Goal: Ask a question: Seek information or help from site administrators or community

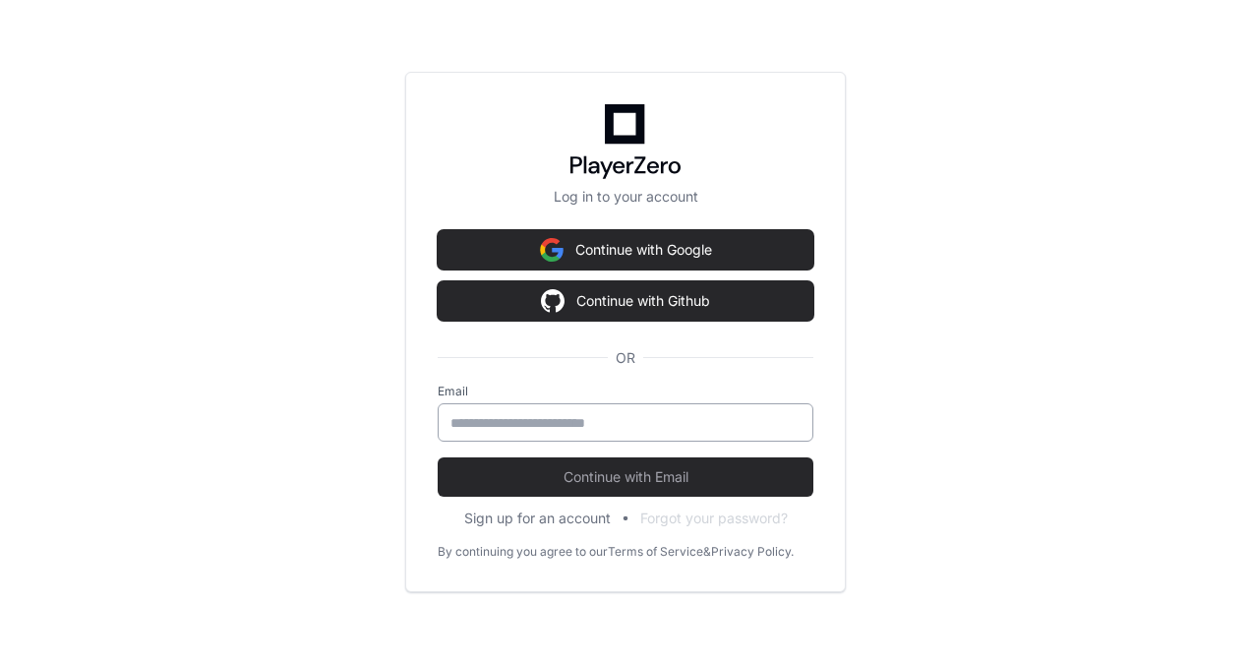
click at [606, 413] on input "email" at bounding box center [625, 423] width 350 height 20
type input "*"
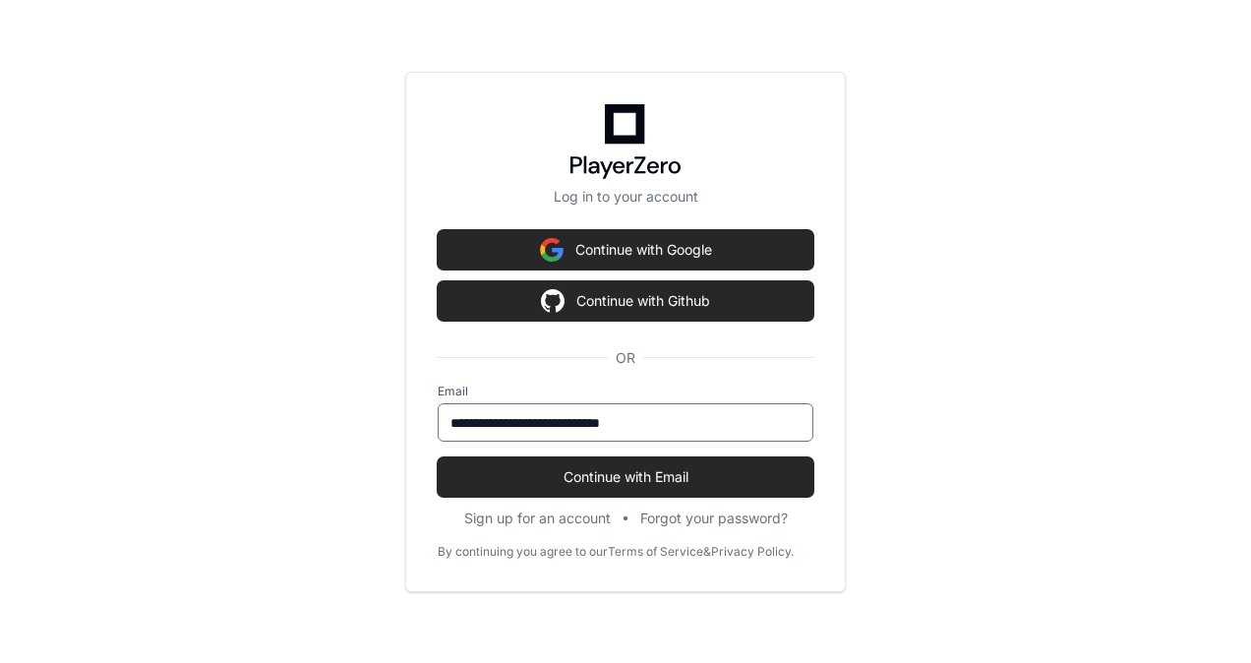
type input "**********"
click at [438, 457] on button "Continue with Email" at bounding box center [626, 476] width 376 height 39
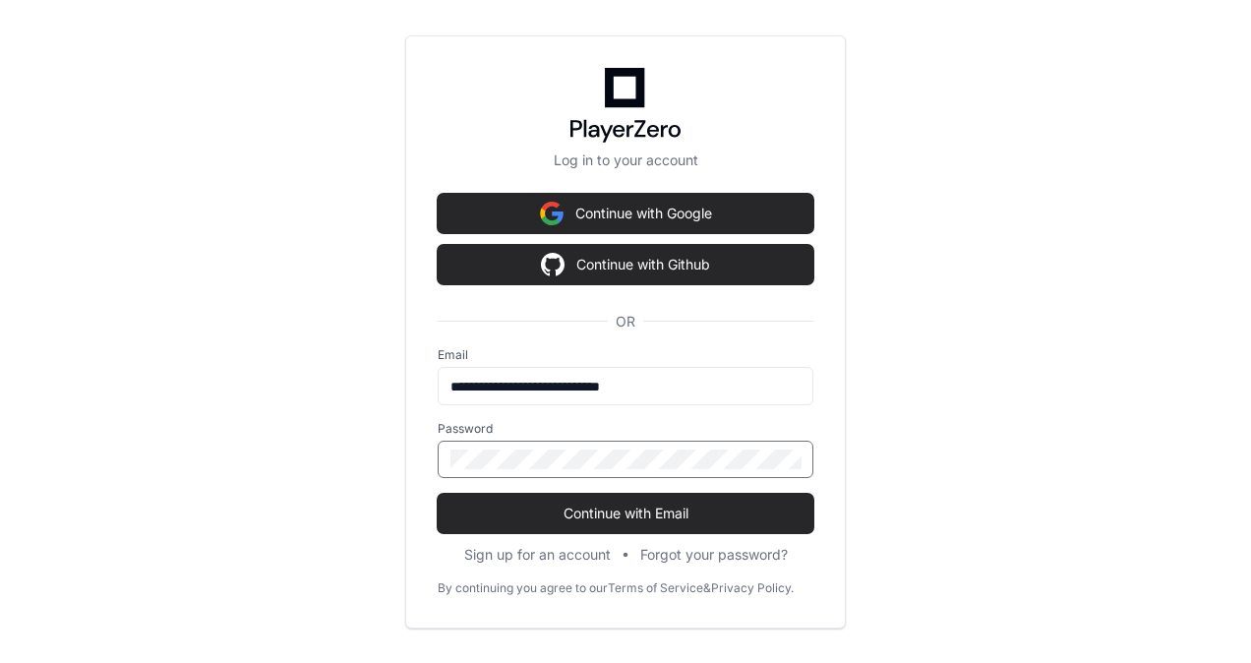
click at [438, 494] on button "Continue with Email" at bounding box center [626, 513] width 376 height 39
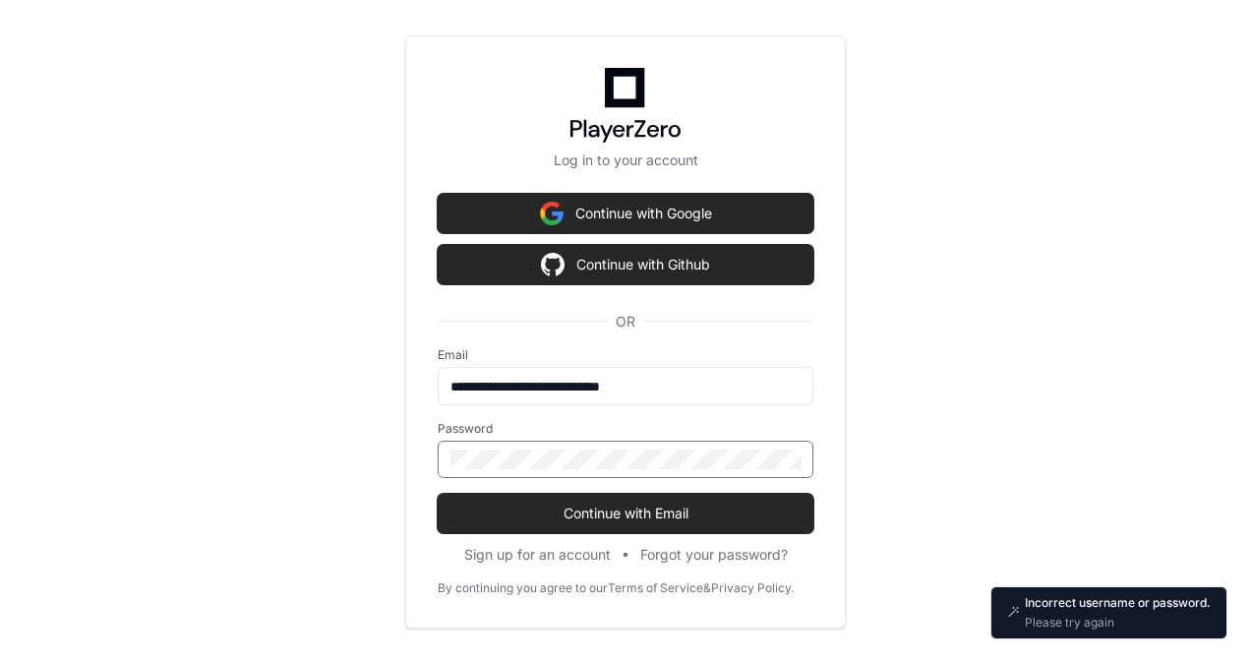
click at [415, 442] on div "**********" at bounding box center [625, 331] width 441 height 593
click at [438, 494] on button "Continue with Email" at bounding box center [626, 513] width 376 height 39
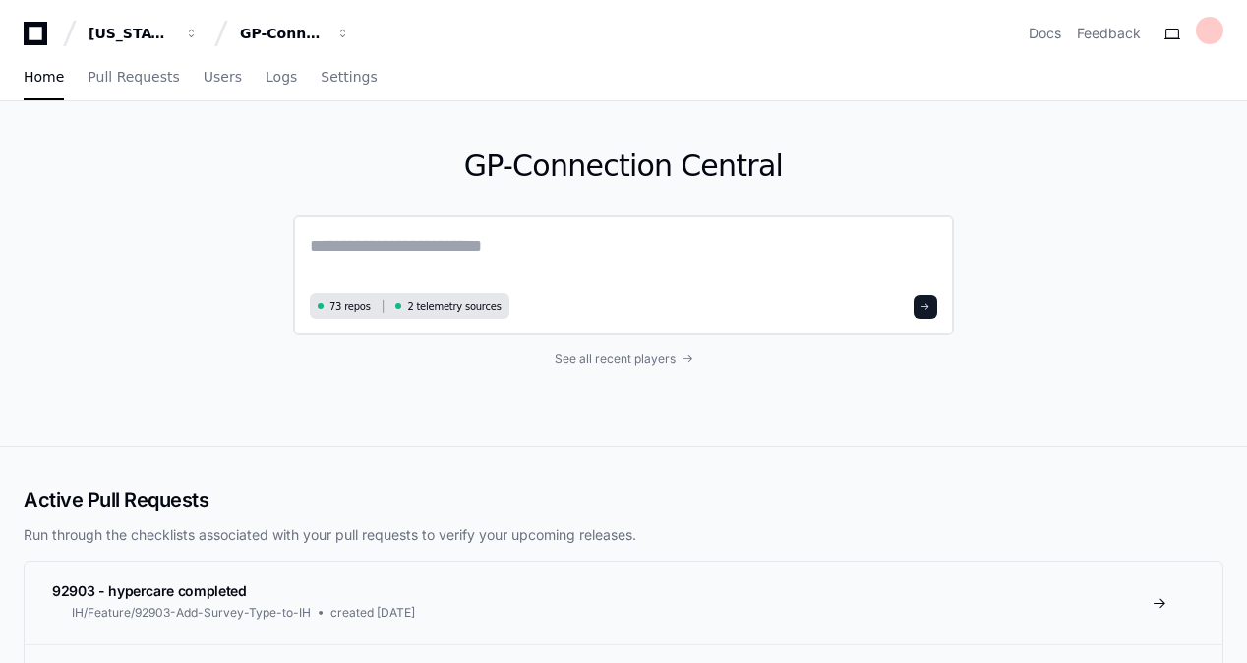
click at [511, 252] on textarea at bounding box center [623, 259] width 627 height 55
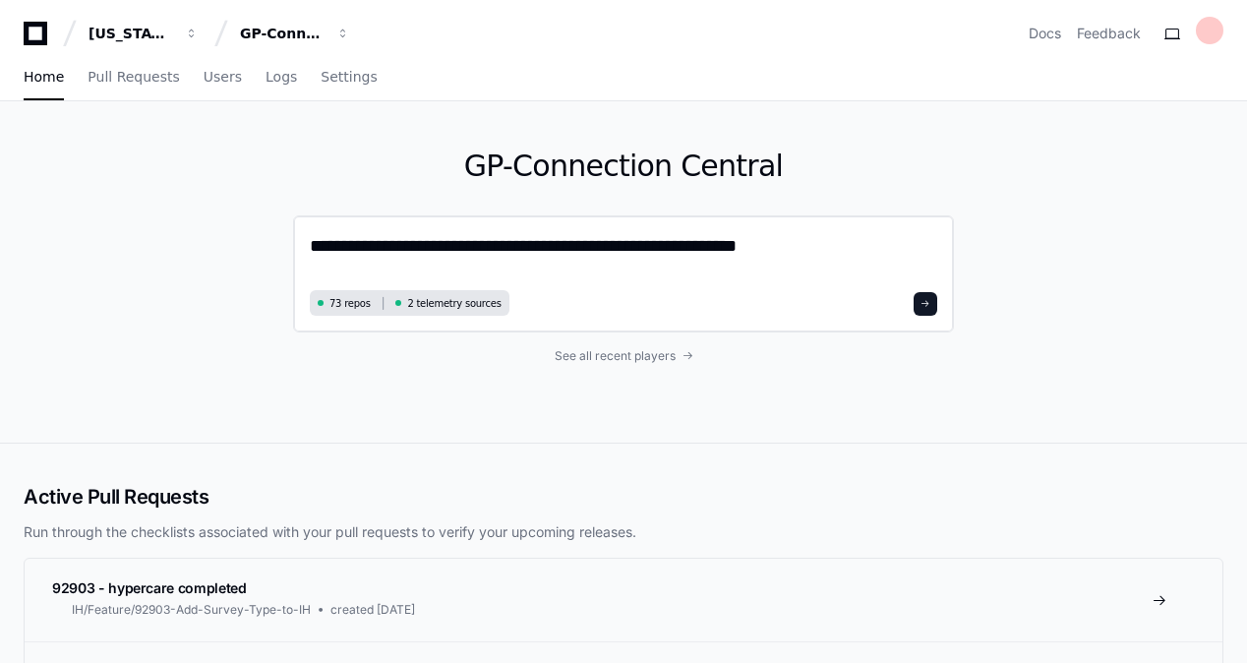
click at [800, 244] on textarea "**********" at bounding box center [623, 258] width 627 height 52
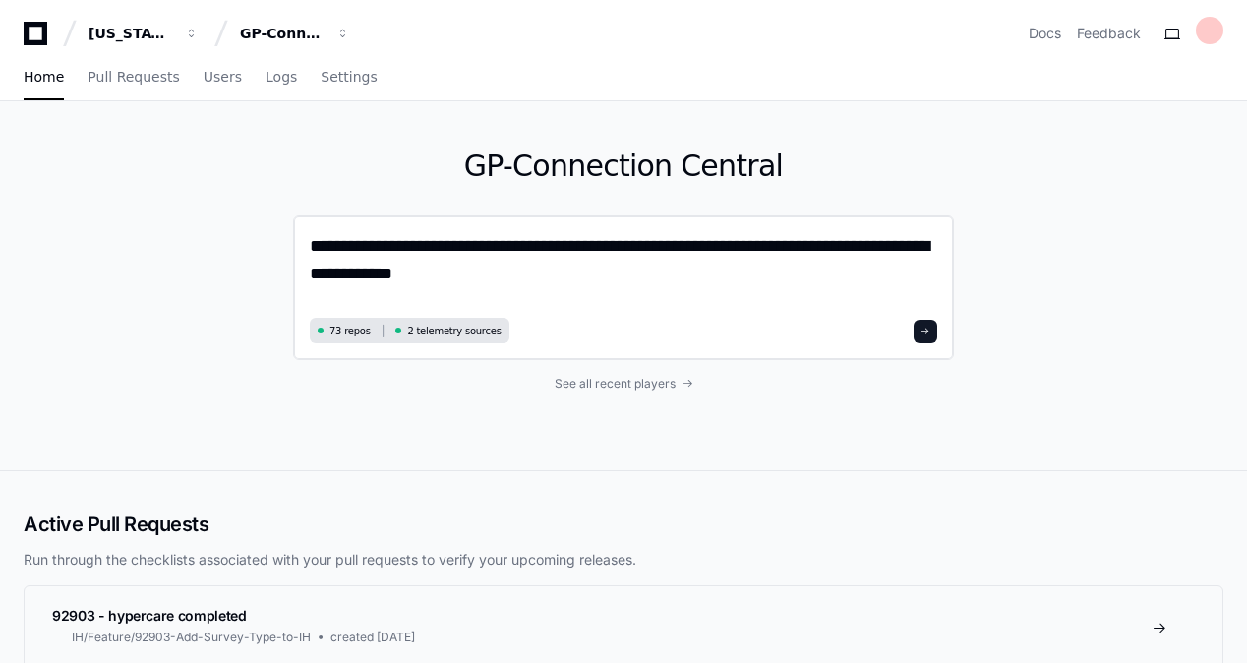
type textarea "**********"
click at [934, 331] on button at bounding box center [926, 332] width 24 height 24
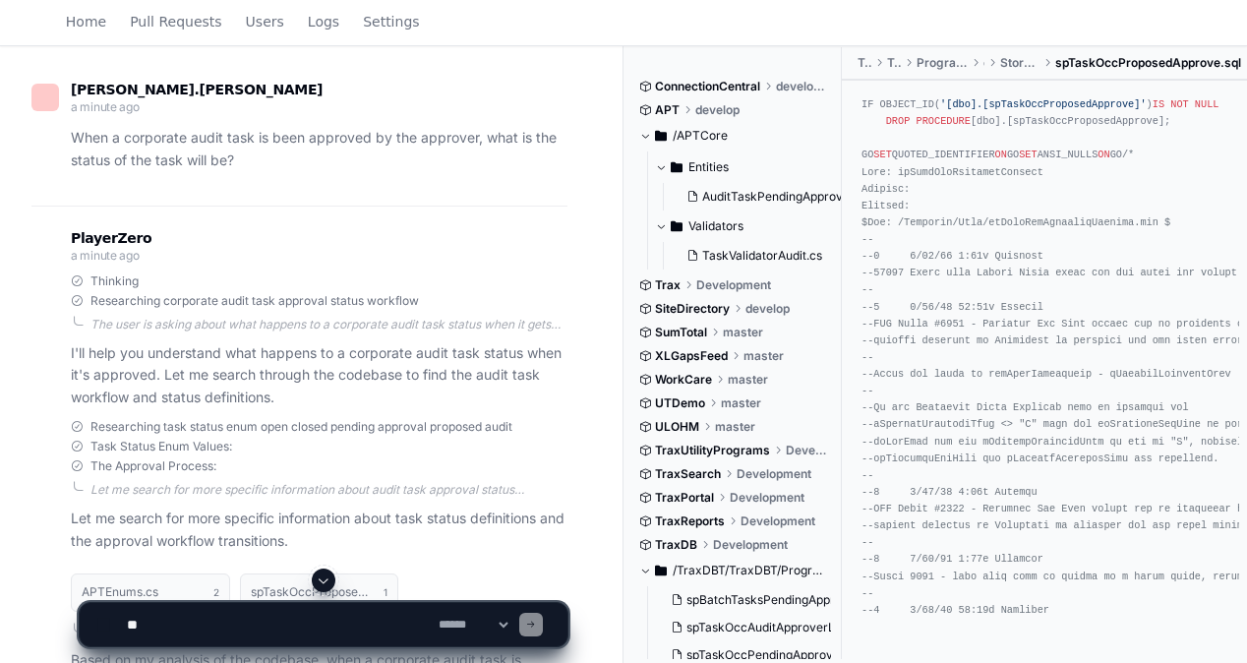
scroll to position [353, 0]
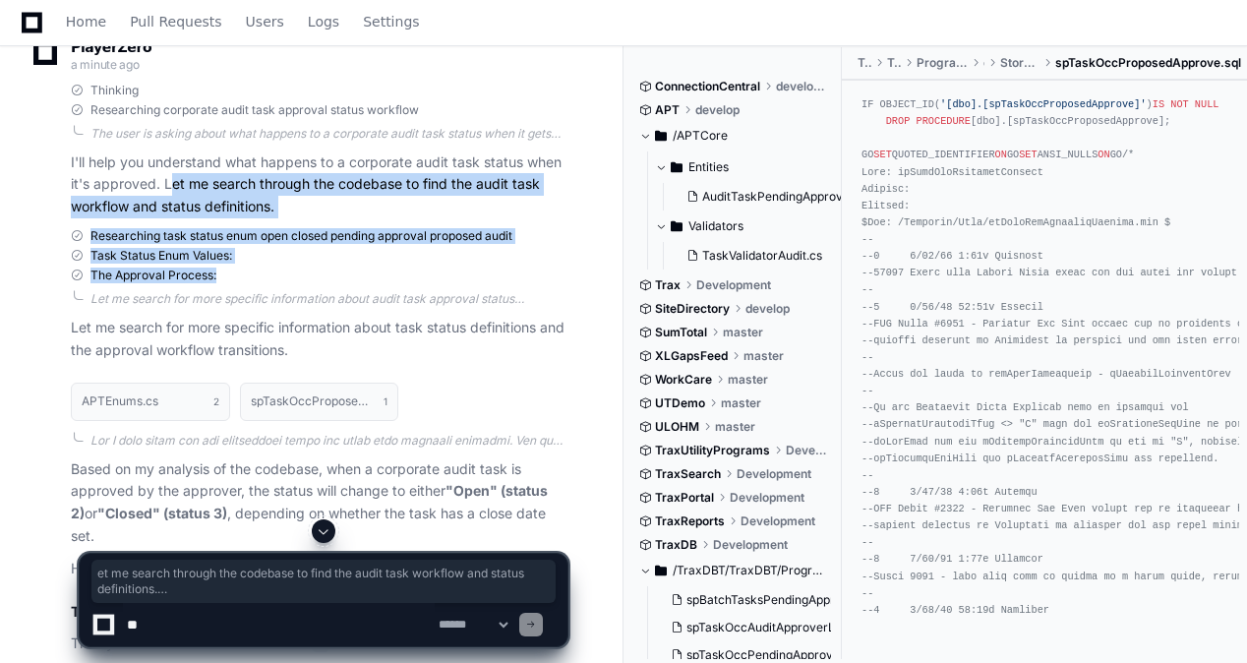
drag, startPoint x: 176, startPoint y: 179, endPoint x: 270, endPoint y: 284, distance: 141.4
click at [270, 284] on div "PlayerZero a minute ago Thinking Researching corporate audit task approval stat…" at bounding box center [299, 676] width 536 height 1322
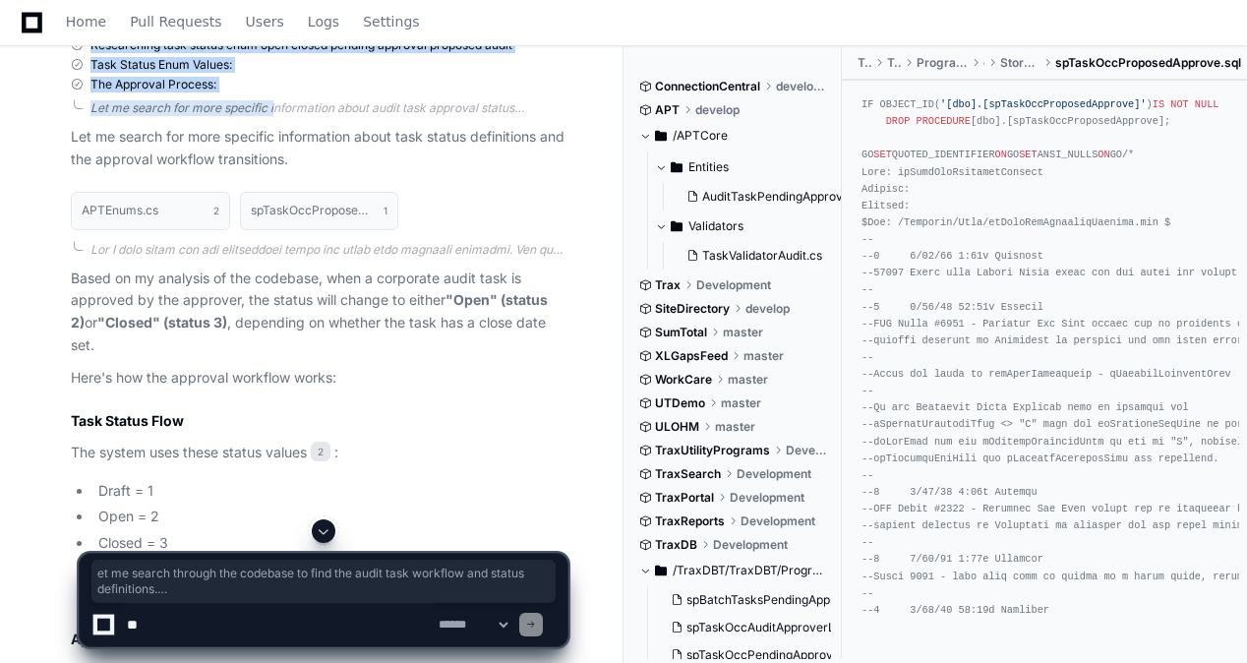
scroll to position [550, 0]
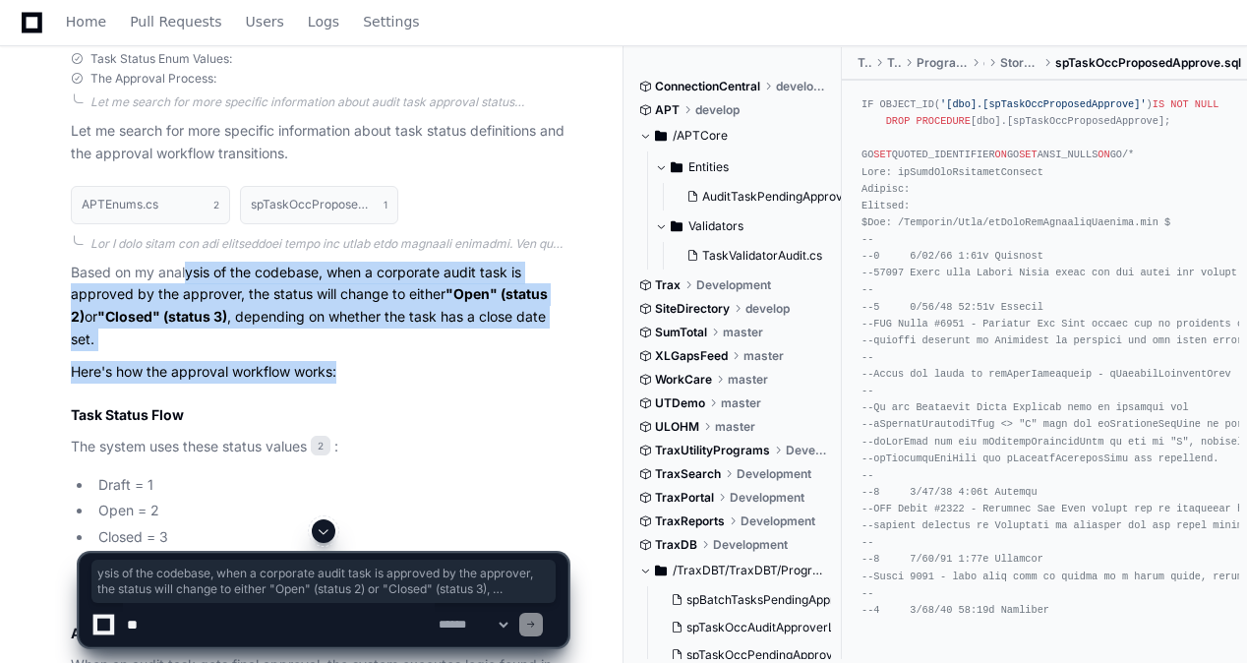
drag, startPoint x: 199, startPoint y: 271, endPoint x: 506, endPoint y: 330, distance: 313.4
drag, startPoint x: 506, startPoint y: 330, endPoint x: 409, endPoint y: 356, distance: 100.7
click at [409, 361] on p "Here's how the approval workflow works:" at bounding box center [319, 372] width 497 height 23
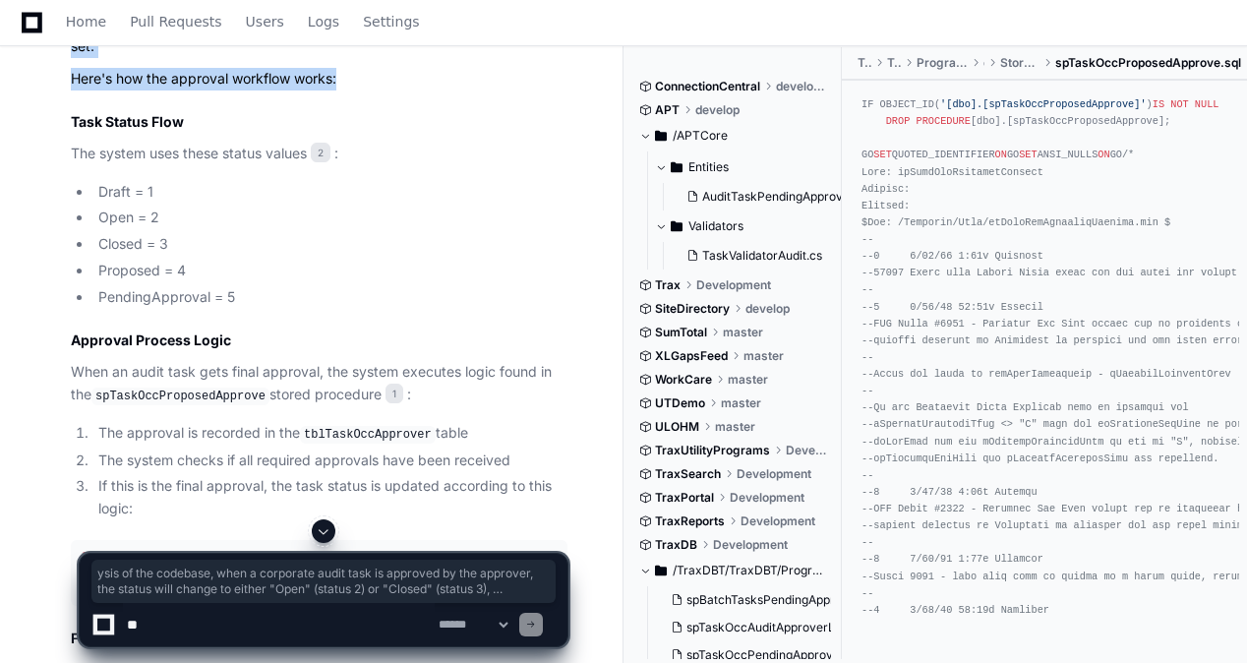
scroll to position [845, 0]
click at [277, 608] on textarea at bounding box center [279, 624] width 312 height 43
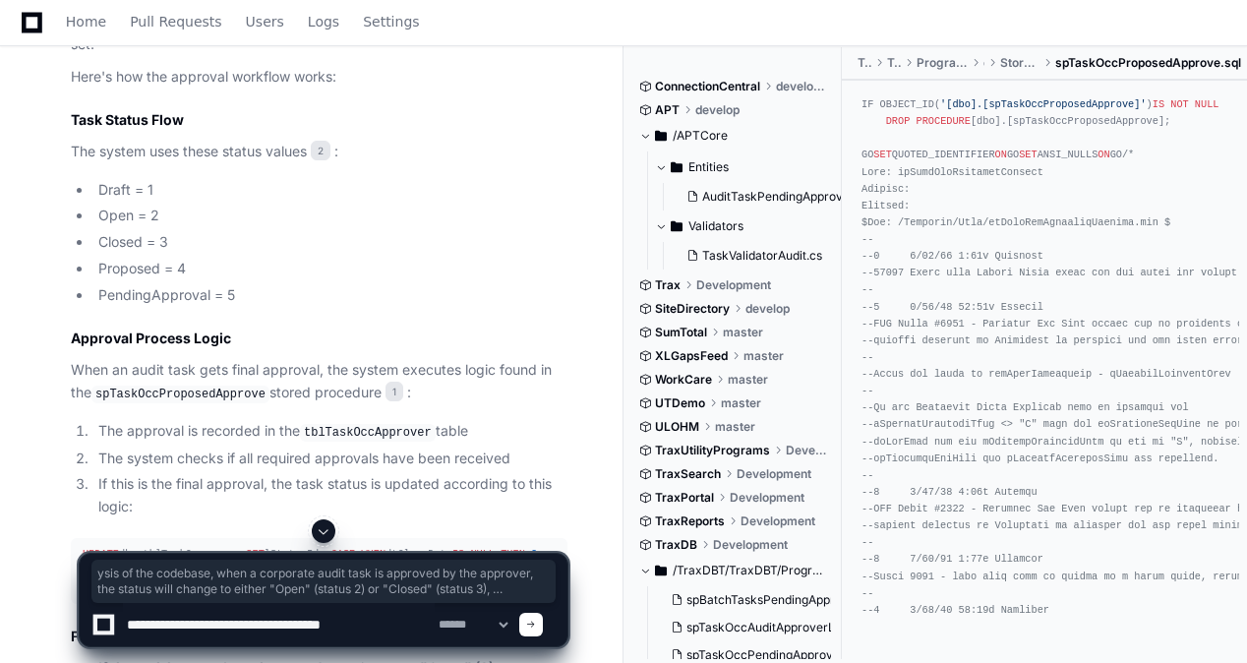
type textarea "**********"
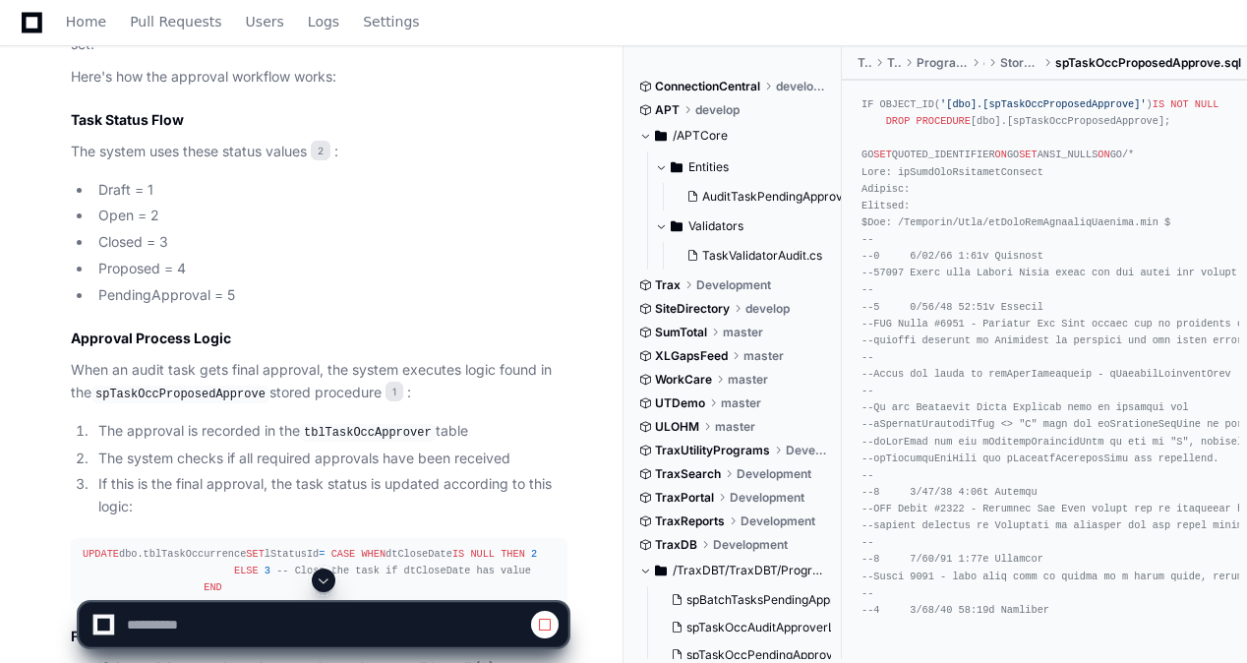
click at [330, 328] on h2 "Approval Process Logic" at bounding box center [319, 338] width 497 height 20
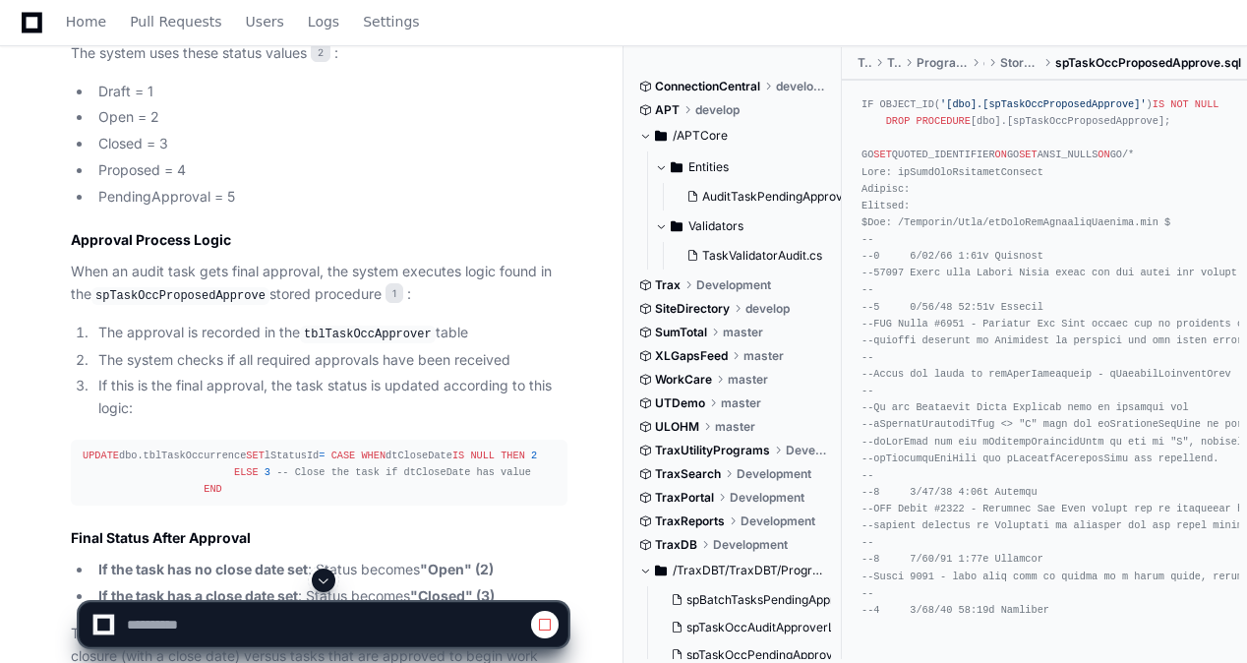
scroll to position [1041, 0]
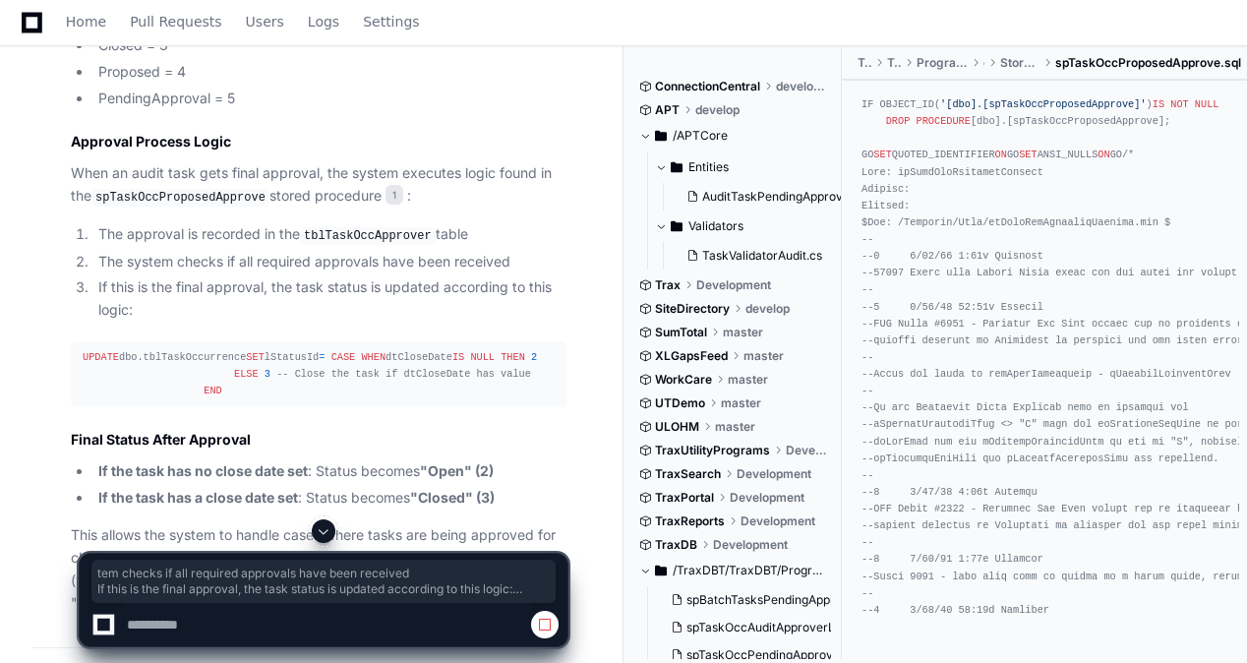
drag, startPoint x: 151, startPoint y: 240, endPoint x: 419, endPoint y: 296, distance: 273.3
click at [419, 296] on article "Based on my analysis of the codebase, when a corporate audit task is approved b…" at bounding box center [319, 192] width 497 height 845
drag, startPoint x: 419, startPoint y: 296, endPoint x: 153, endPoint y: 251, distance: 269.3
click at [153, 276] on li "If this is the final approval, the task status is updated according to this log…" at bounding box center [329, 298] width 475 height 45
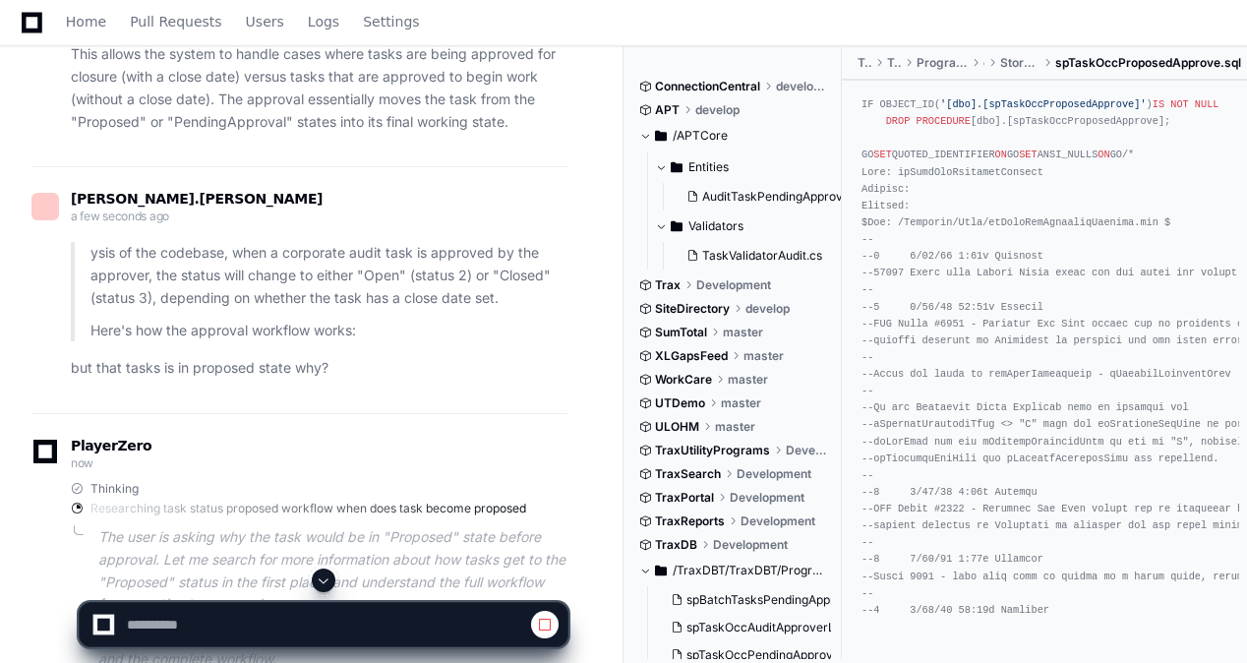
scroll to position [1533, 0]
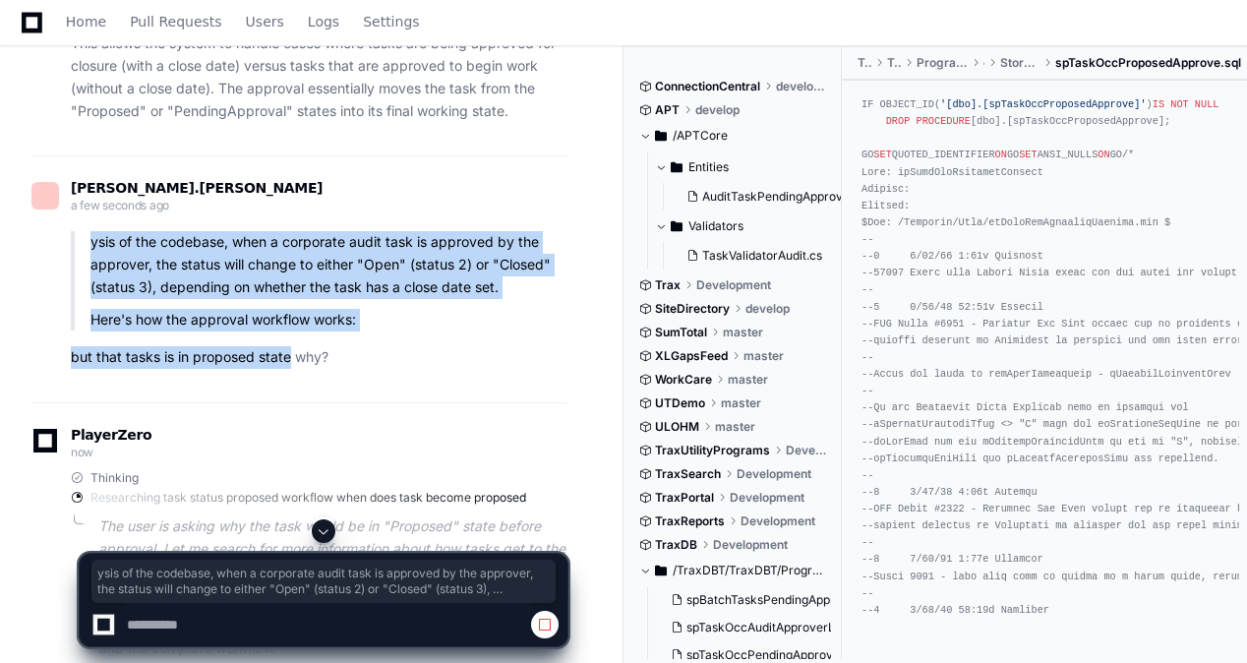
drag, startPoint x: 93, startPoint y: 234, endPoint x: 289, endPoint y: 327, distance: 216.9
click at [289, 327] on article "ysis of the codebase, when a corporate audit task is approved by the approver, …" at bounding box center [319, 300] width 497 height 138
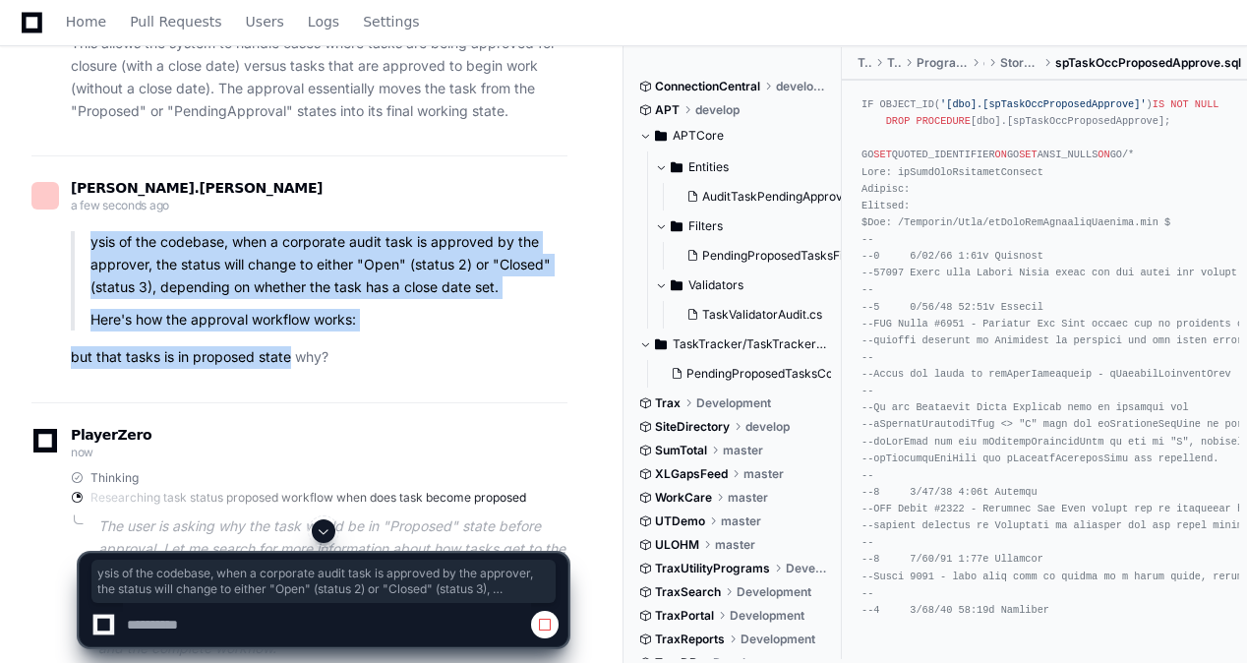
drag, startPoint x: 289, startPoint y: 327, endPoint x: 142, endPoint y: 286, distance: 153.2
click at [142, 286] on p "ysis of the codebase, when a corporate audit task is approved by the approver, …" at bounding box center [328, 264] width 477 height 67
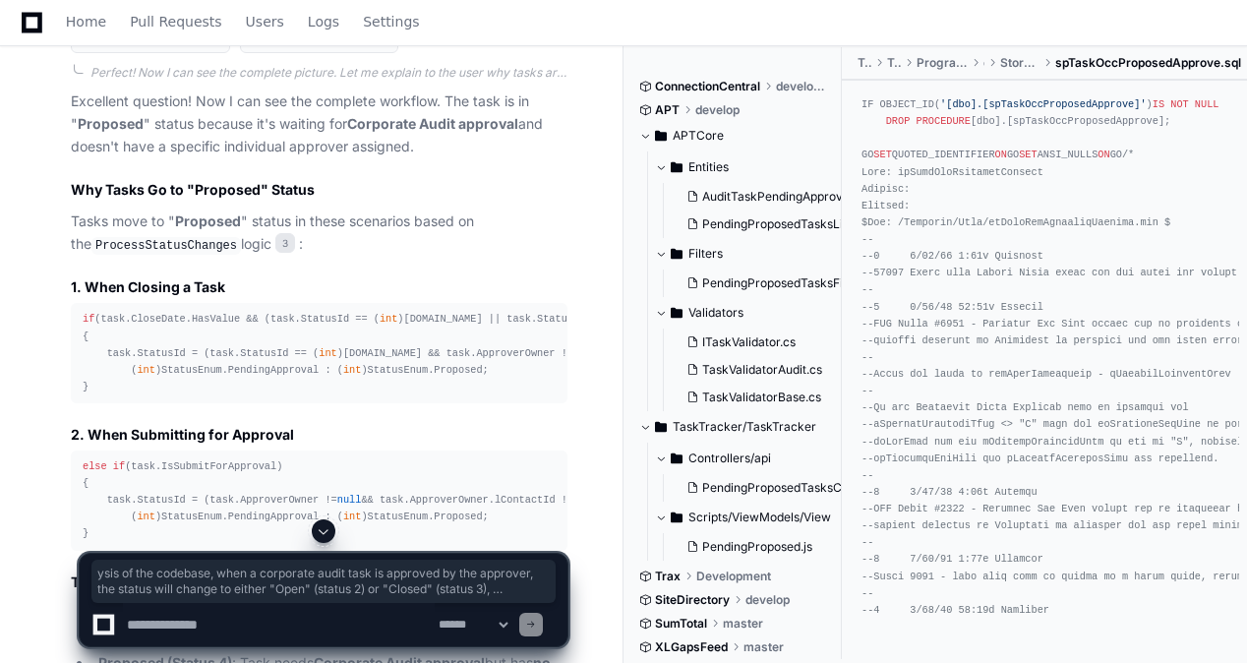
scroll to position [2265, 0]
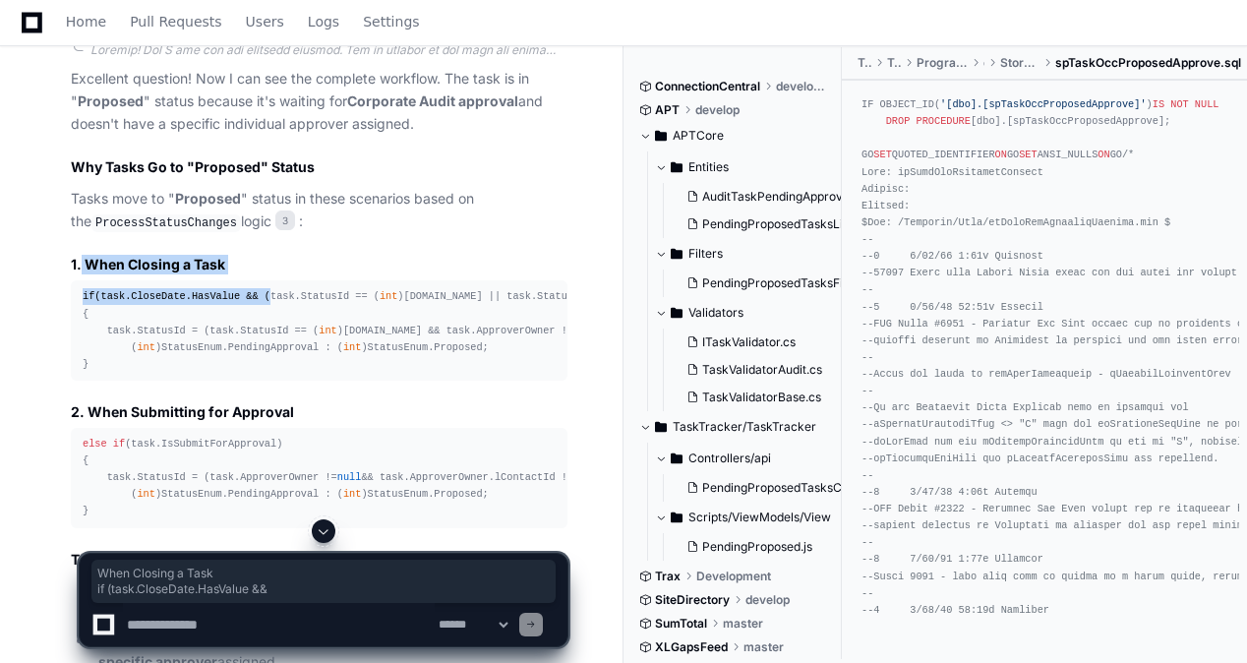
drag, startPoint x: 79, startPoint y: 256, endPoint x: 254, endPoint y: 276, distance: 176.3
click at [254, 276] on article "Excellent question! Now I can see the complete workflow. The task is in " Propo…" at bounding box center [319, 623] width 497 height 1110
drag, startPoint x: 254, startPoint y: 276, endPoint x: 414, endPoint y: 324, distance: 167.1
click at [414, 324] on div "if (task.CloseDate.HasValue && (task.StatusId == ( int )[DOMAIN_NAME] || task.S…" at bounding box center [319, 330] width 473 height 85
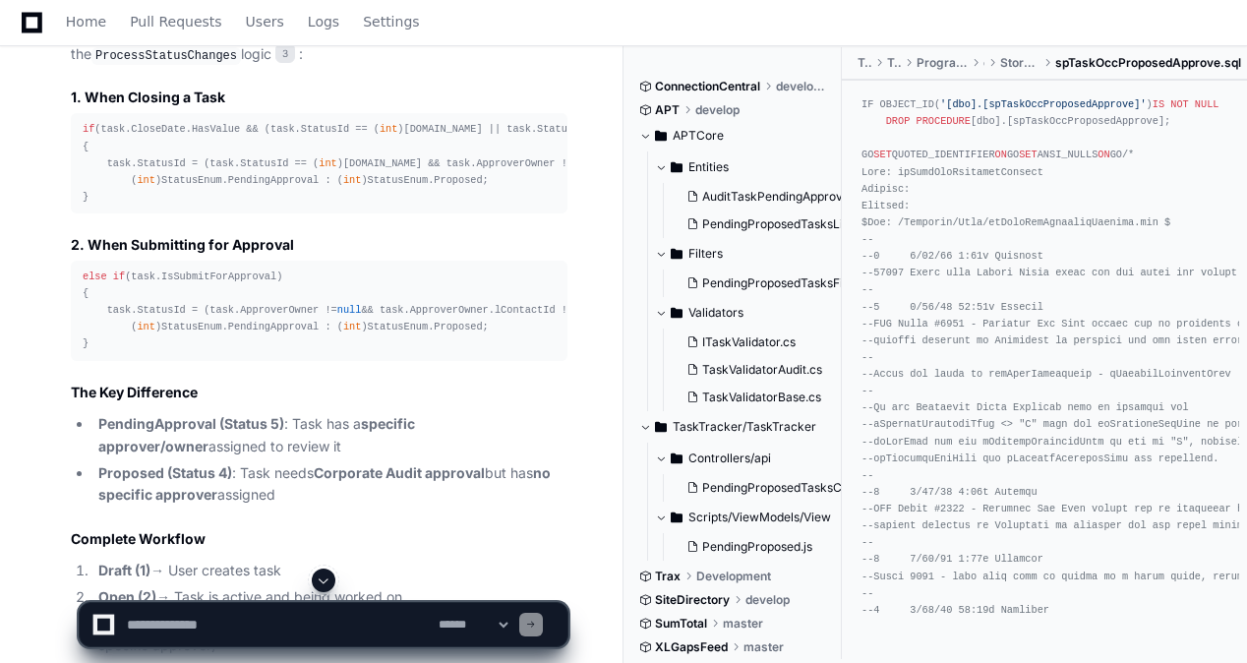
scroll to position [2461, 0]
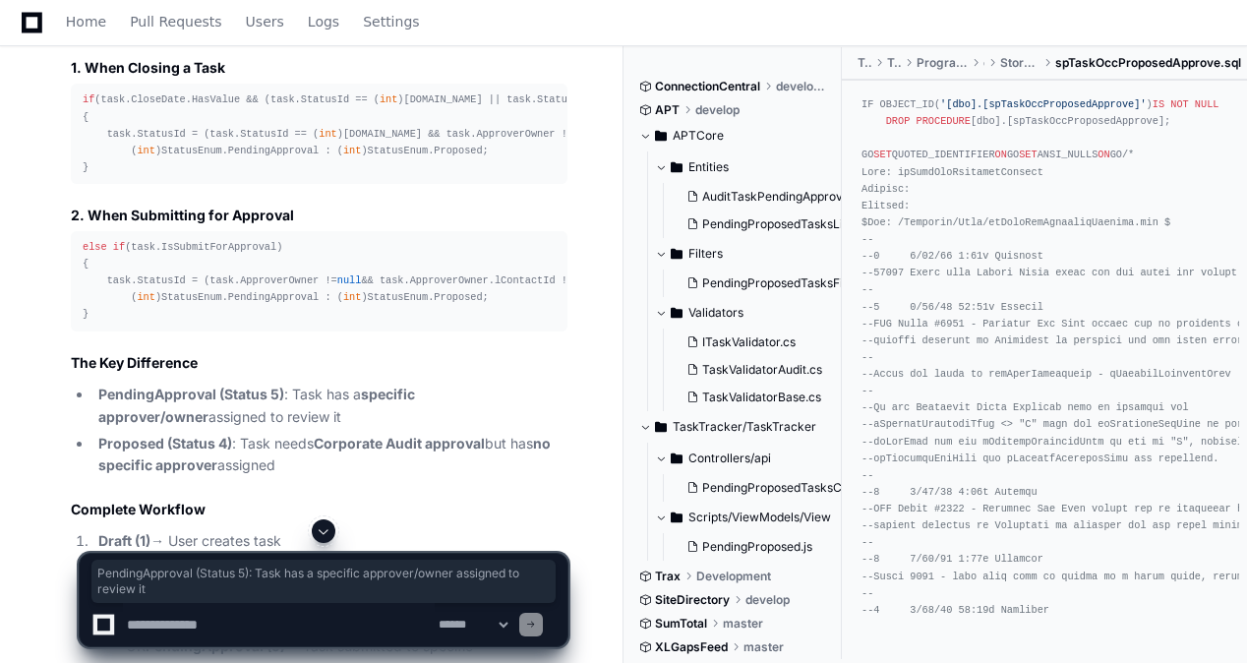
drag, startPoint x: 94, startPoint y: 392, endPoint x: 303, endPoint y: 404, distance: 208.8
click at [303, 404] on li "PendingApproval (Status 5) : Task has a specific approver/owner assigned to rev…" at bounding box center [329, 406] width 475 height 45
drag, startPoint x: 303, startPoint y: 404, endPoint x: 276, endPoint y: 407, distance: 26.7
click at [276, 407] on li "PendingApproval (Status 5) : Task has a specific approver/owner assigned to rev…" at bounding box center [329, 406] width 475 height 45
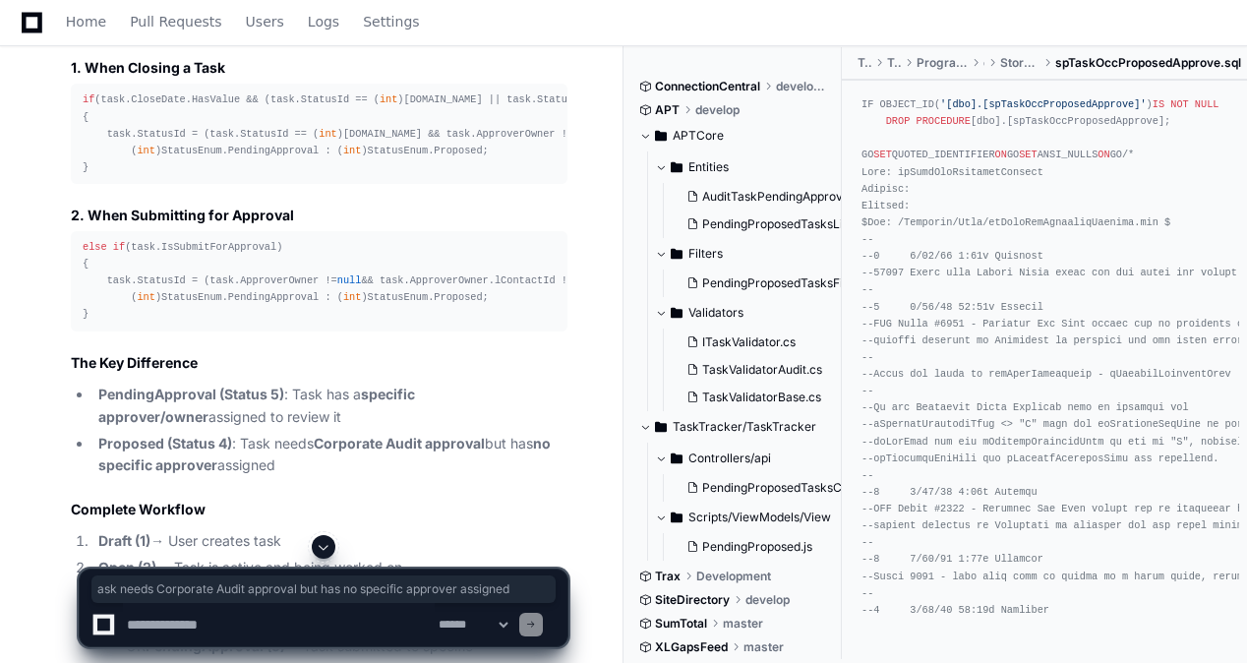
drag, startPoint x: 267, startPoint y: 434, endPoint x: 283, endPoint y: 448, distance: 21.6
click at [283, 448] on li "Proposed (Status 4) : Task needs Corporate Audit approval but has no specific a…" at bounding box center [329, 455] width 475 height 45
drag, startPoint x: 283, startPoint y: 448, endPoint x: 361, endPoint y: 445, distance: 77.8
click at [361, 445] on li "Proposed (Status 4) : Task needs Corporate Audit approval but has no specific a…" at bounding box center [329, 455] width 475 height 45
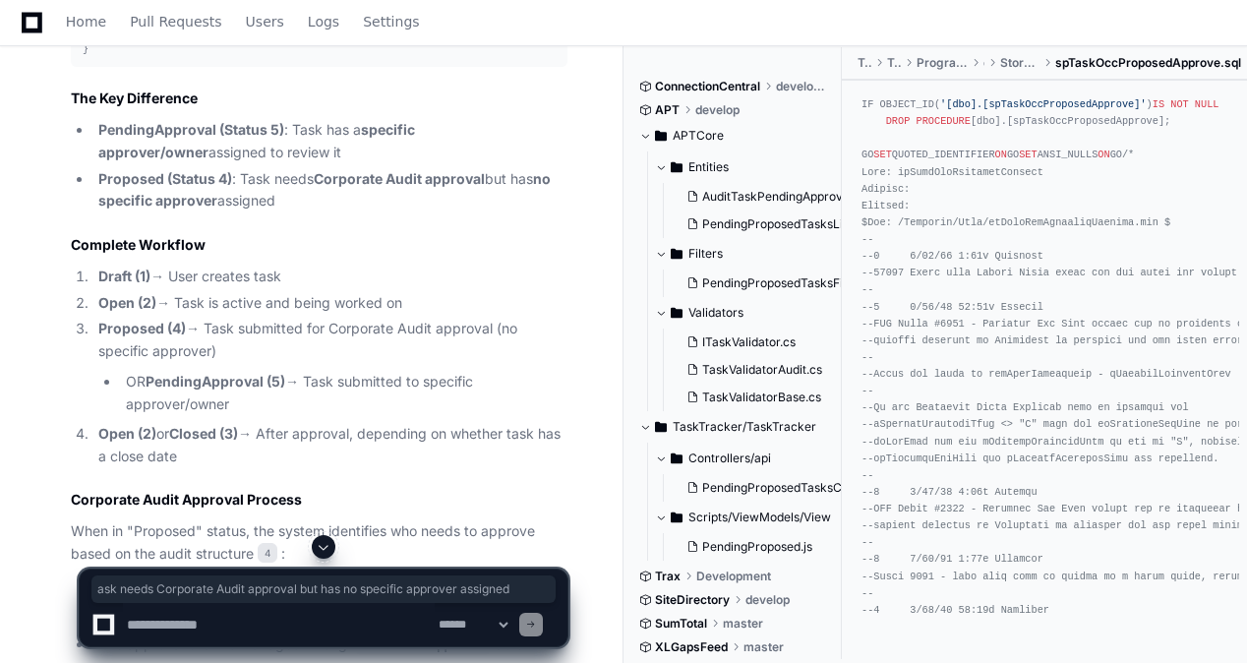
scroll to position [2757, 0]
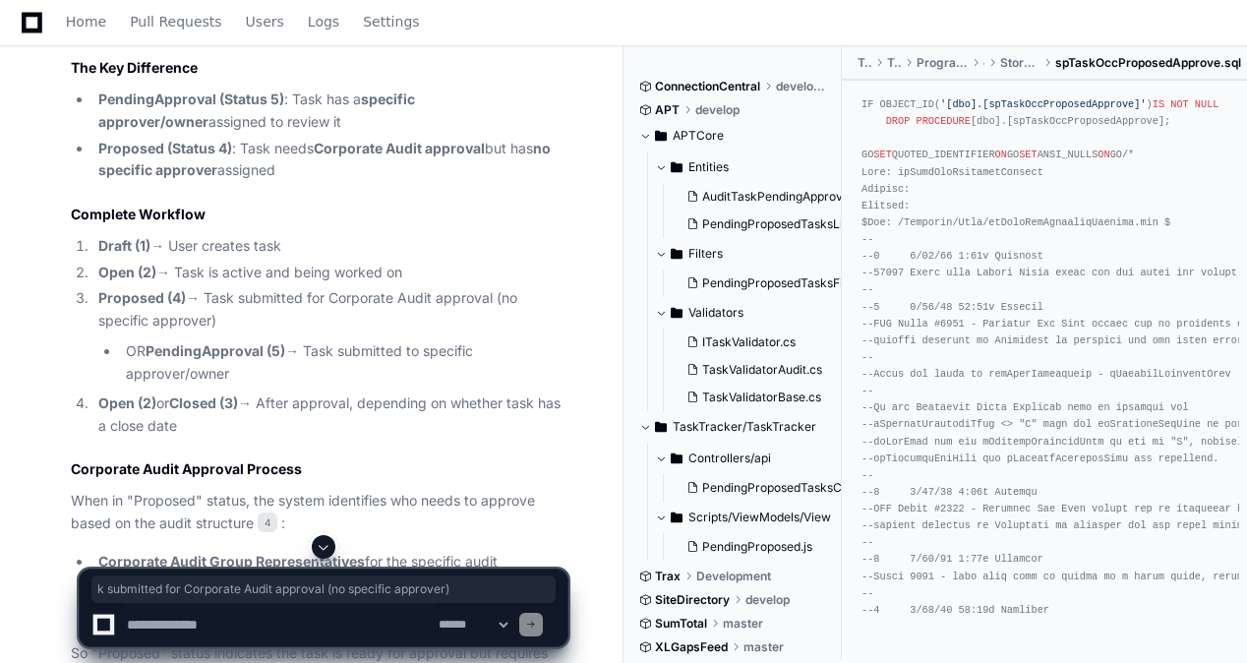
drag, startPoint x: 231, startPoint y: 291, endPoint x: 393, endPoint y: 305, distance: 162.8
click at [393, 305] on li "Proposed (4) → Task submitted for Corporate Audit approval (no specific approve…" at bounding box center [329, 335] width 475 height 97
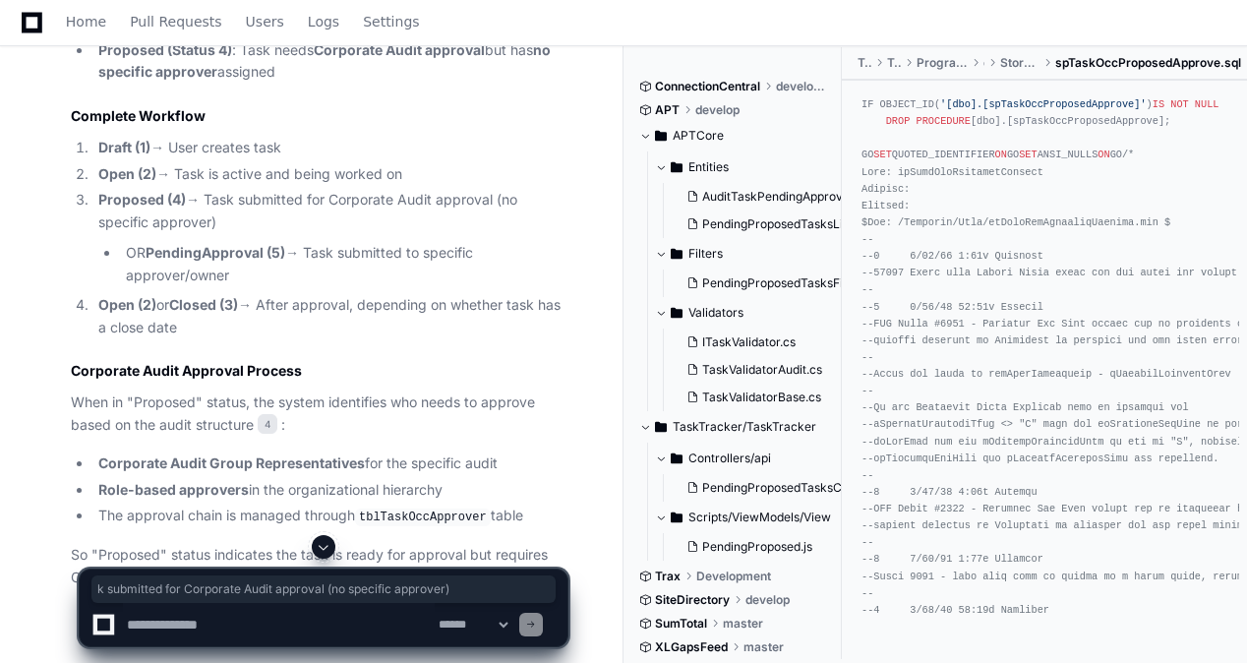
scroll to position [2925, 0]
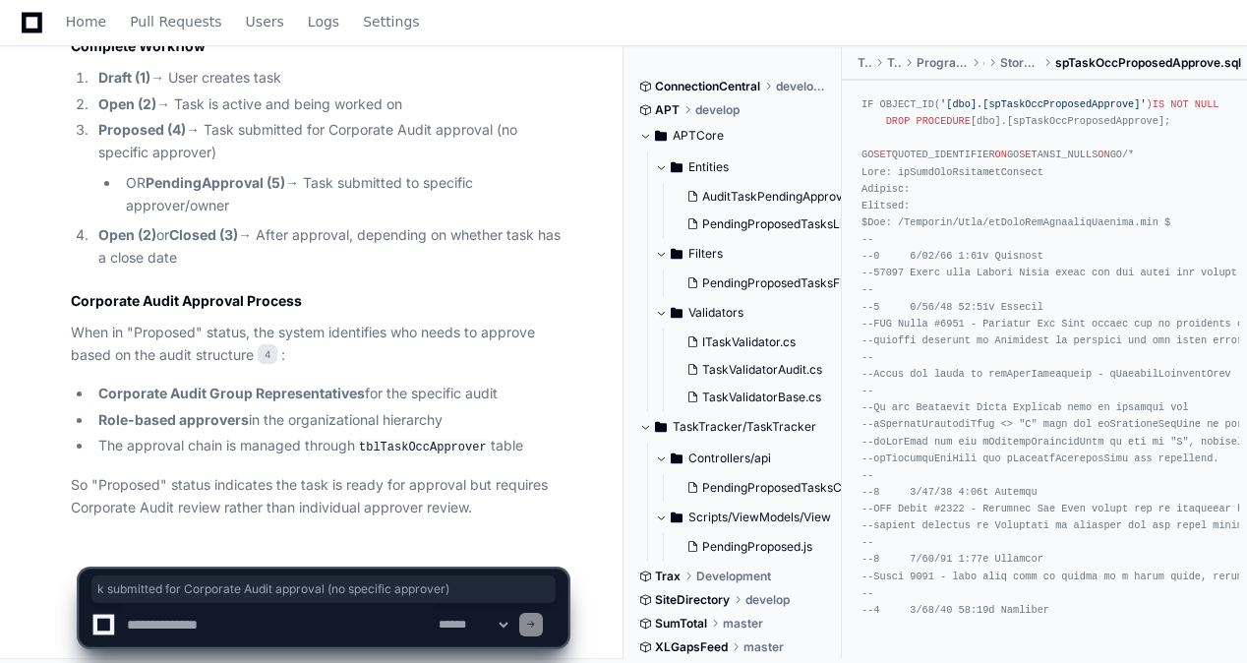
click at [213, 620] on textarea at bounding box center [279, 624] width 312 height 43
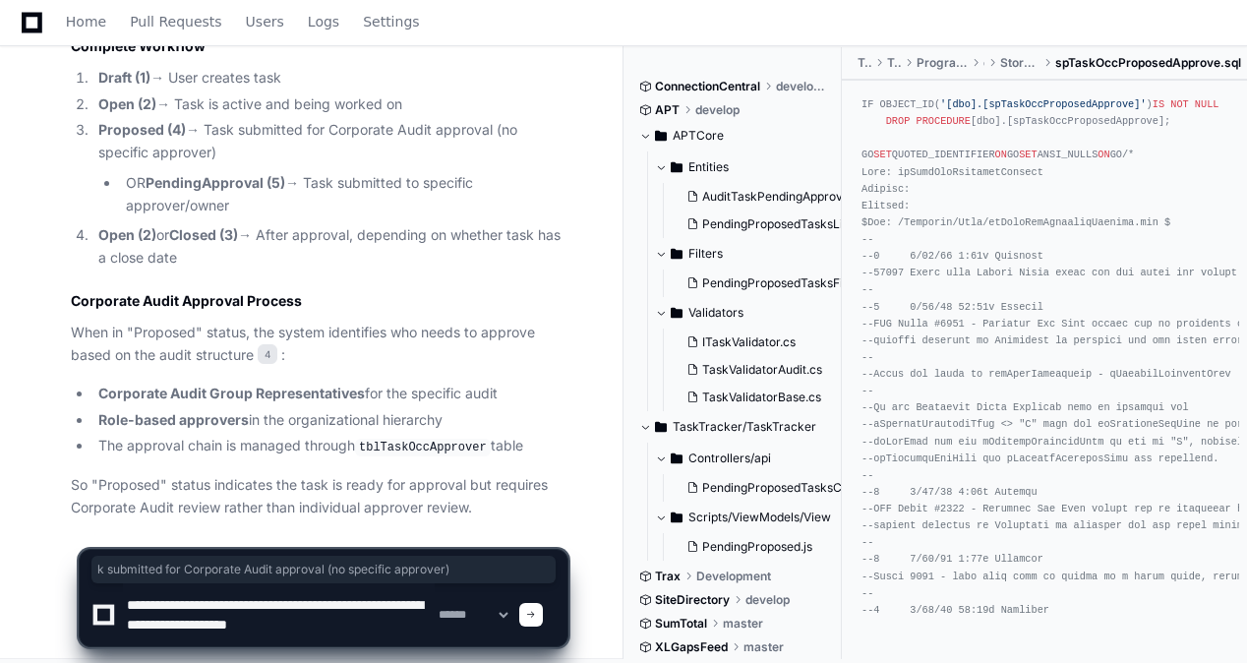
type textarea "**********"
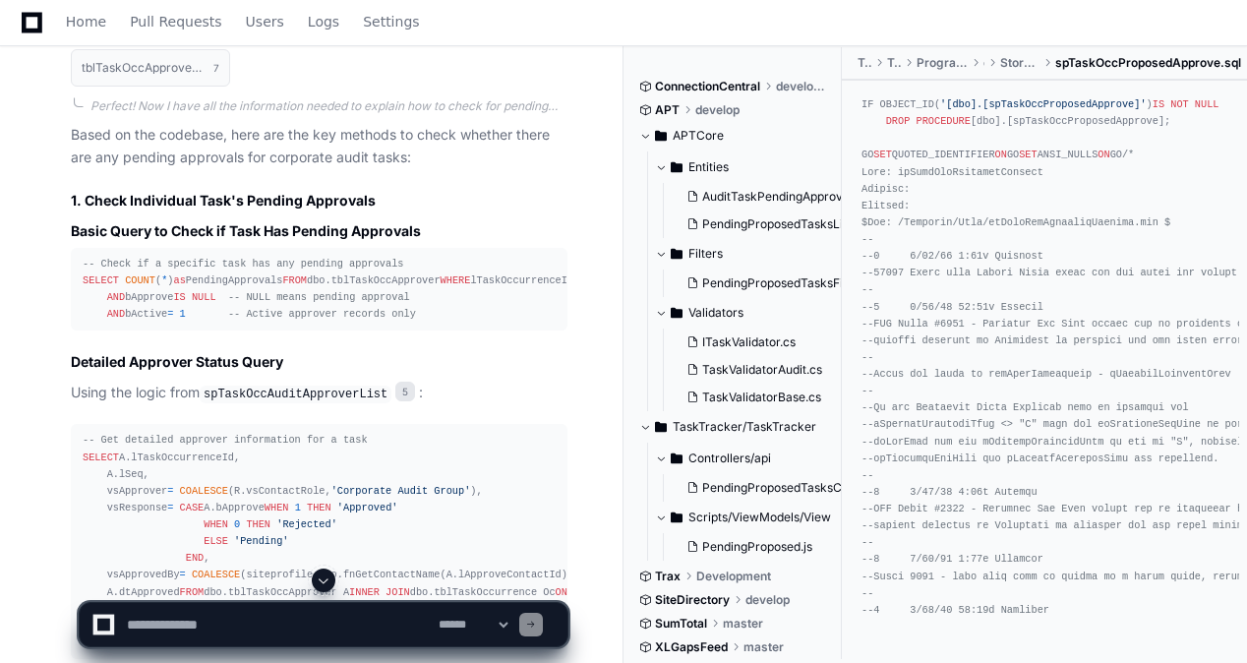
scroll to position [3908, 0]
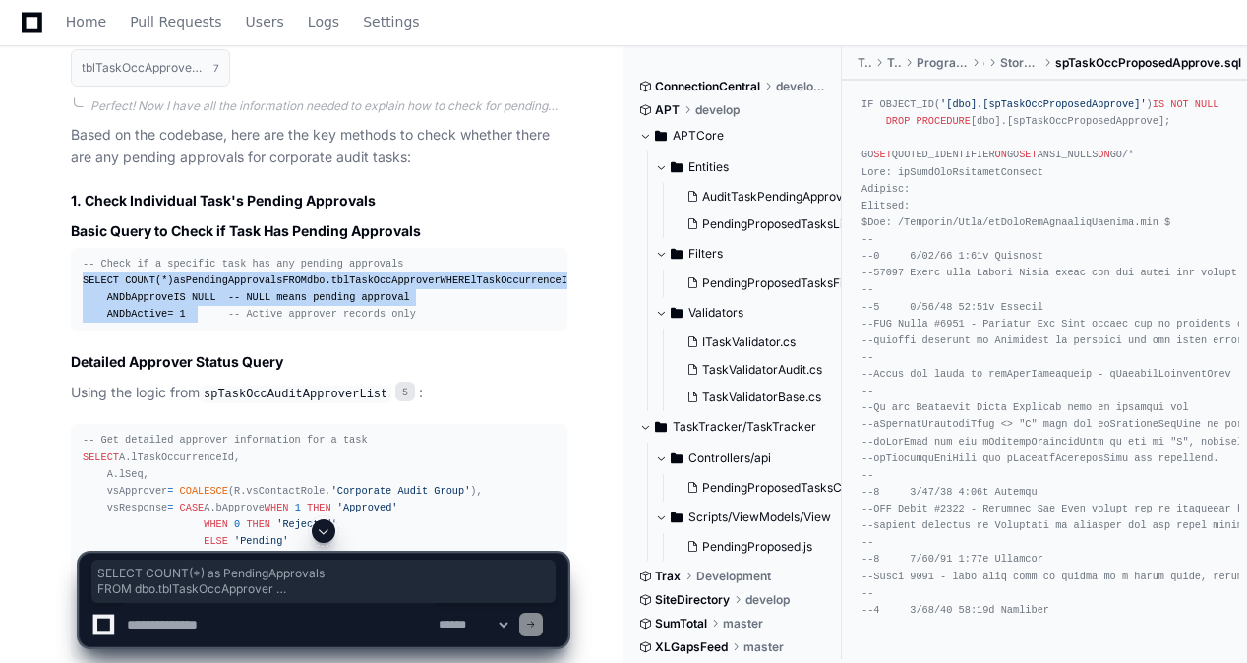
drag, startPoint x: 199, startPoint y: 336, endPoint x: 82, endPoint y: 267, distance: 136.3
click at [82, 267] on pre "-- Check if a specific task has any pending approvals SELECT COUNT ( * ) as Pen…" at bounding box center [319, 290] width 497 height 84
copy div "SELECT COUNT ( * ) as PendingApprovals FROM dbo.tblTaskOccApprover WHERE lTaskO…"
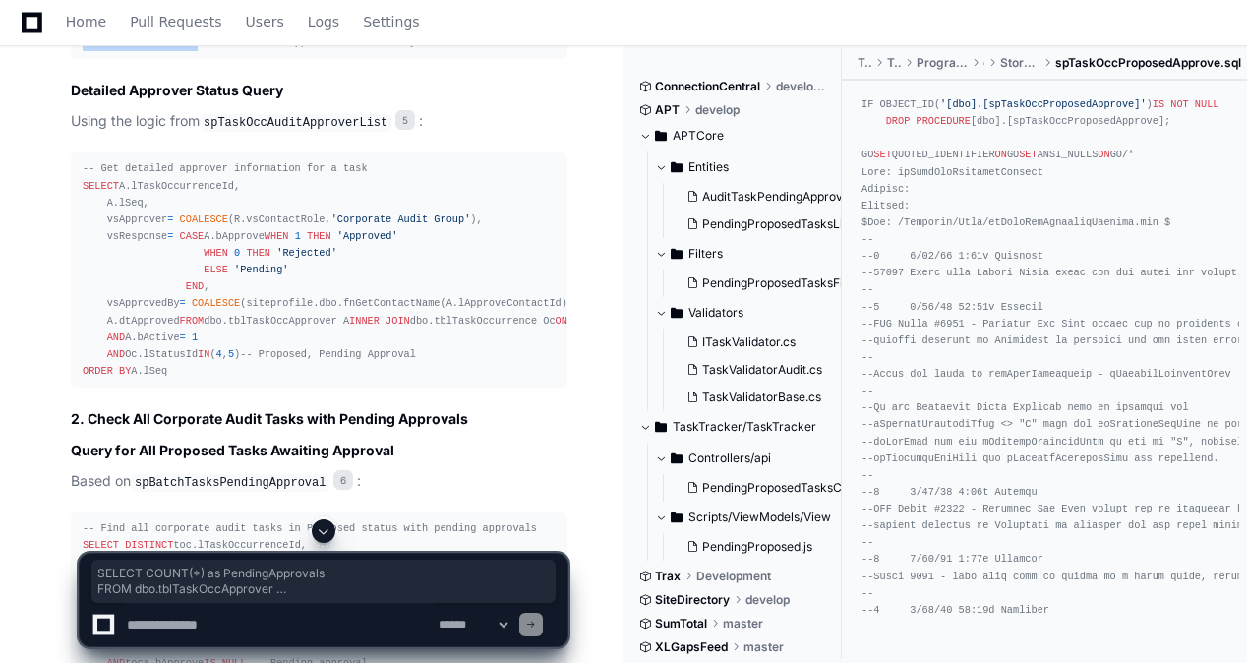
scroll to position [4203, 0]
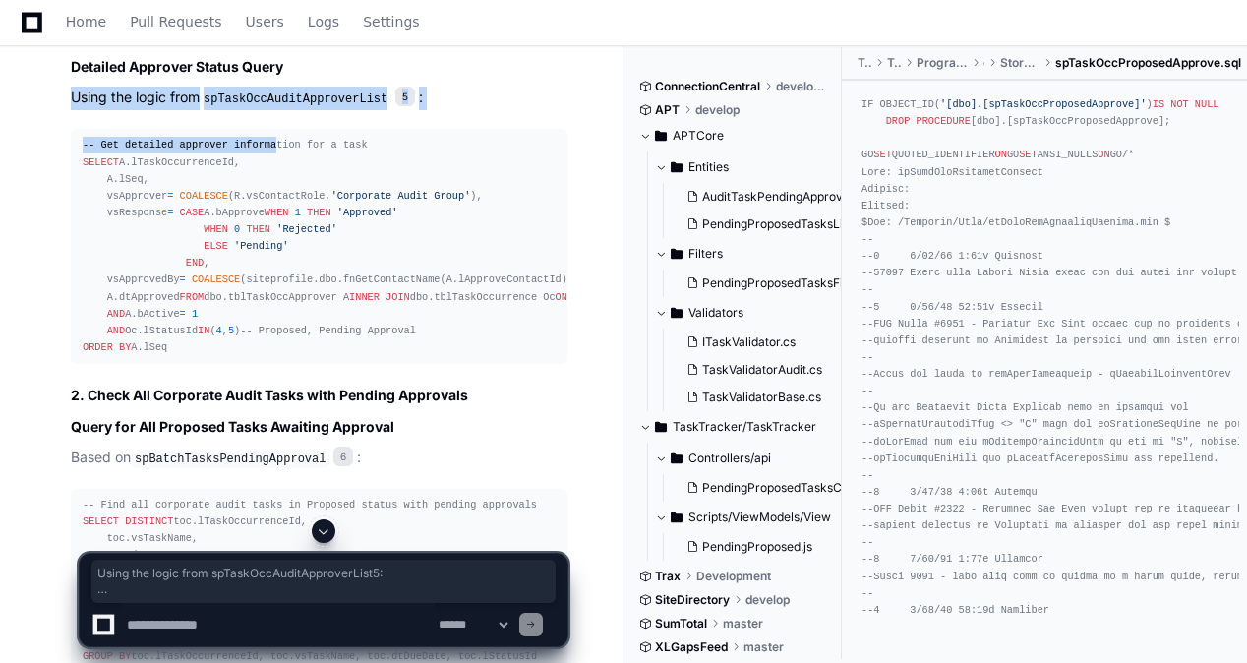
drag, startPoint x: 62, startPoint y: 111, endPoint x: 262, endPoint y: 142, distance: 201.9
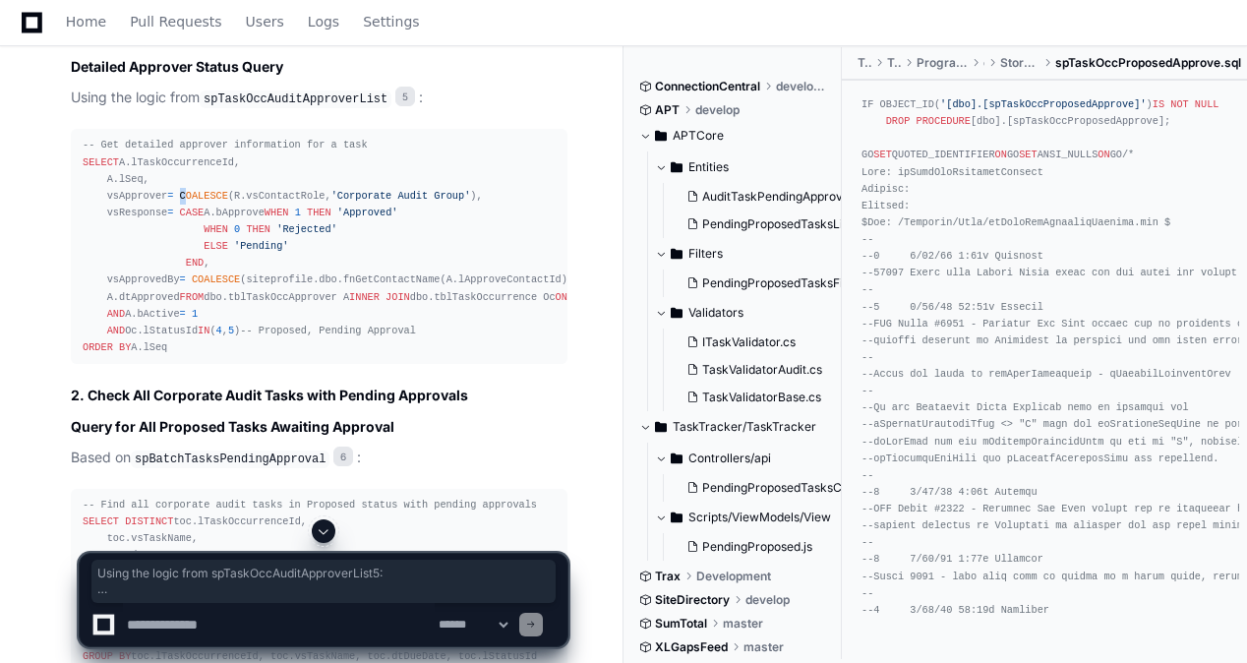
drag, startPoint x: 262, startPoint y: 142, endPoint x: 180, endPoint y: 238, distance: 126.3
click at [180, 238] on div "-- Get detailed approver information for a task SELECT A.lTaskOccurrenceId, A.l…" at bounding box center [319, 246] width 473 height 219
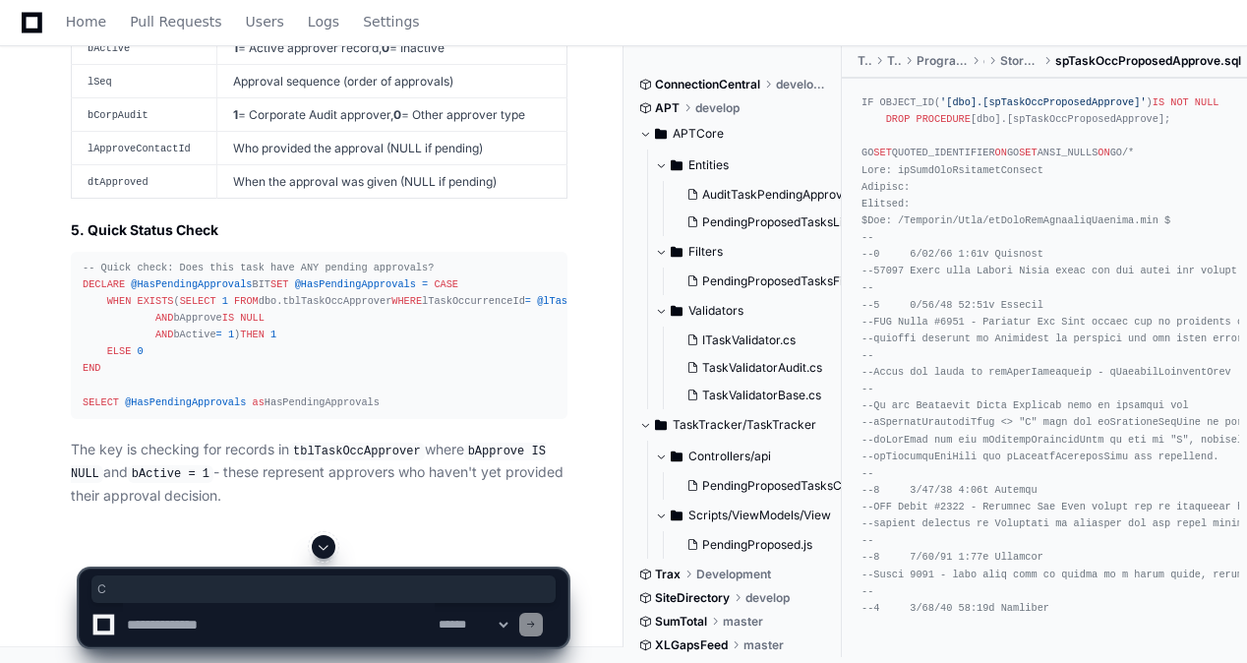
scroll to position [5933, 0]
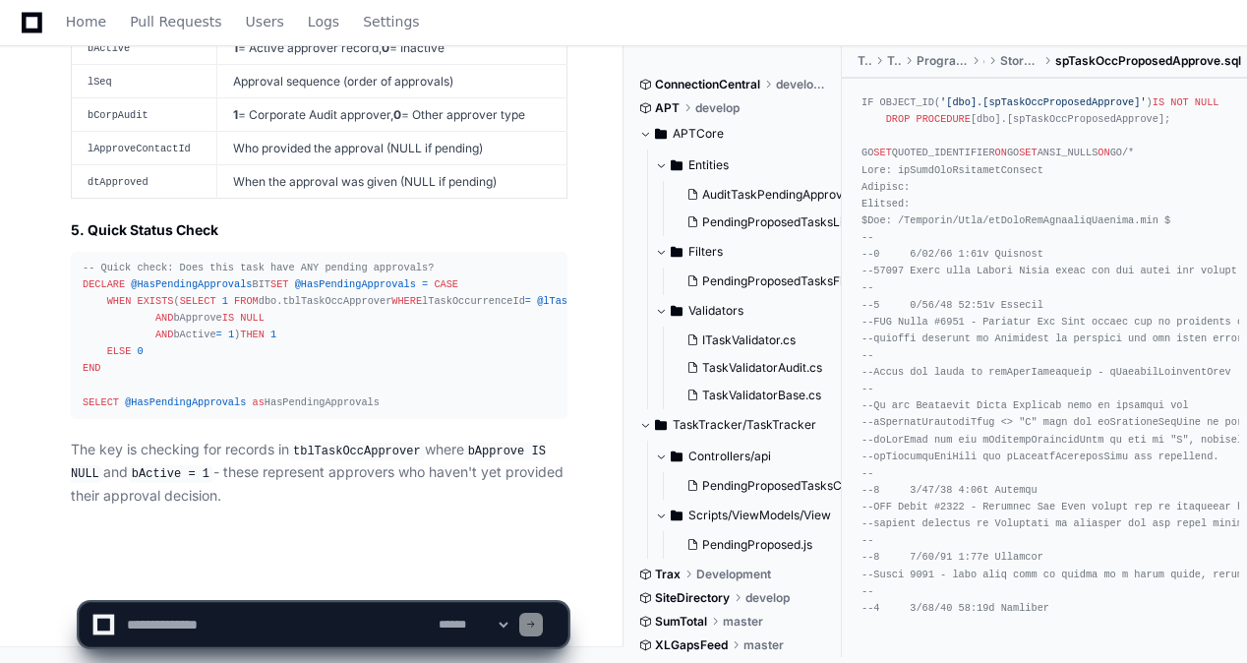
click at [215, 632] on textarea at bounding box center [279, 624] width 312 height 43
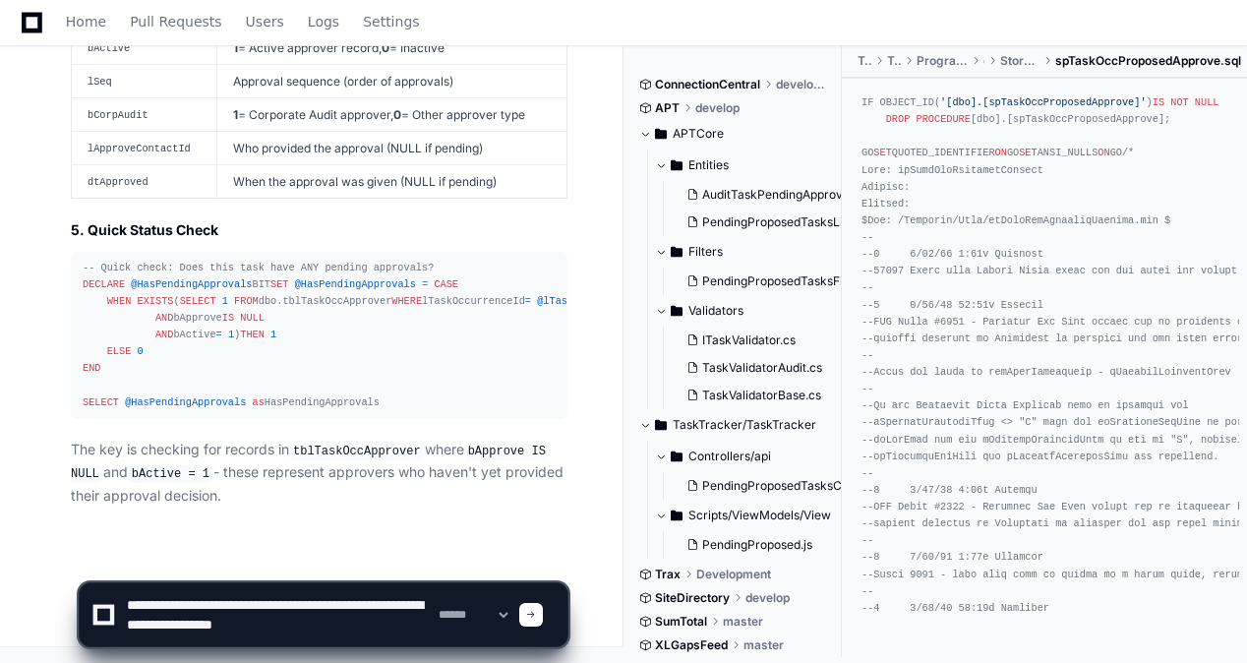
type textarea "**********"
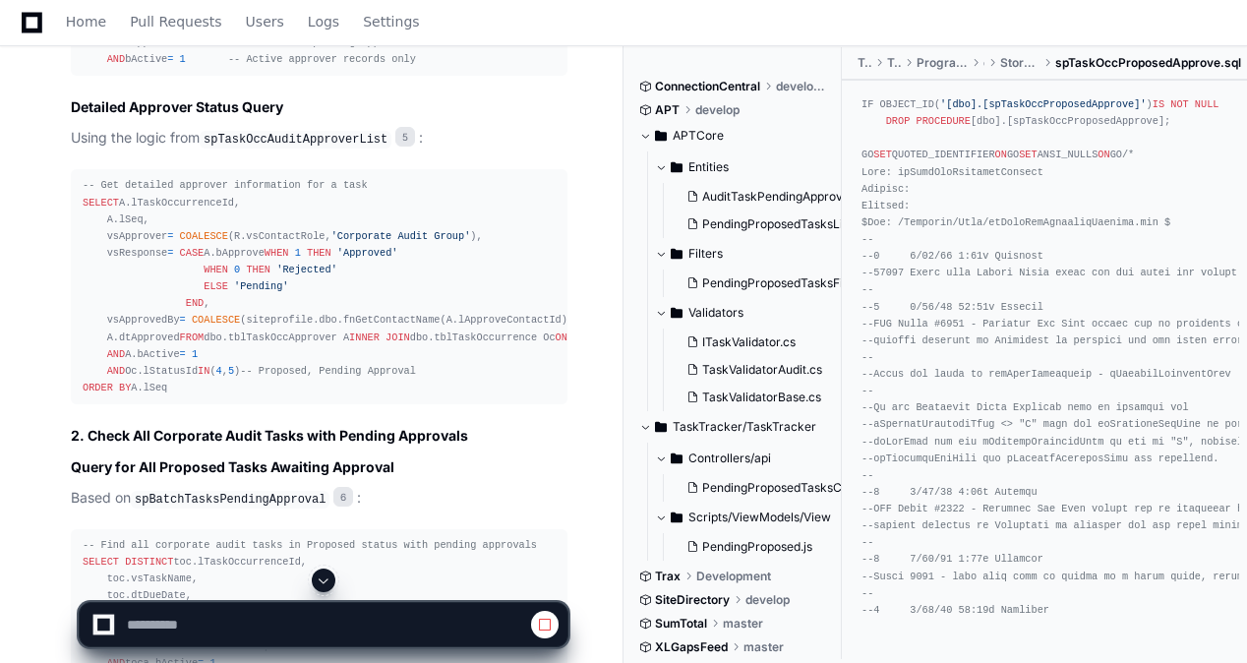
scroll to position [4261, 0]
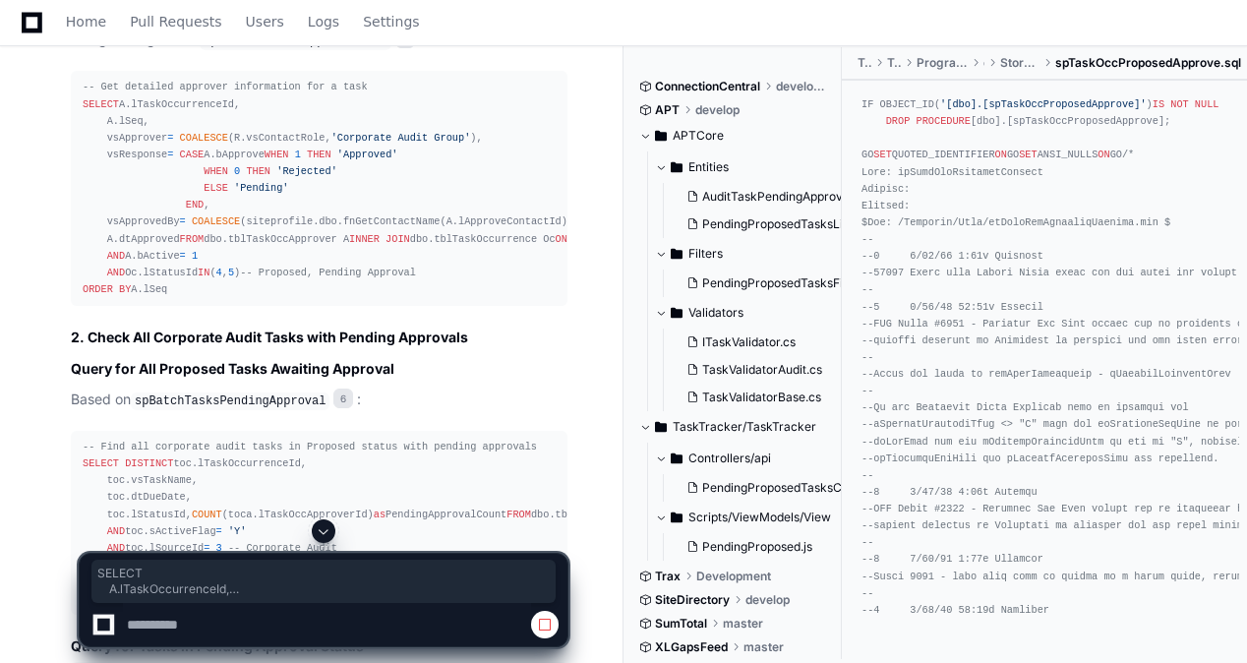
drag, startPoint x: 82, startPoint y: 118, endPoint x: 181, endPoint y: 413, distance: 311.3
click at [181, 306] on pre "-- Get detailed approver information for a task SELECT A.lTaskOccurrenceId, A.l…" at bounding box center [319, 188] width 497 height 235
drag, startPoint x: 181, startPoint y: 413, endPoint x: 120, endPoint y: 309, distance: 120.8
copy div "SELECT A.lTaskOccurrenceId, A.lSeq, vsApprover = COALESCE (R.vsContactRole, 'Co…"
drag, startPoint x: 173, startPoint y: 409, endPoint x: 81, endPoint y: 129, distance: 295.1
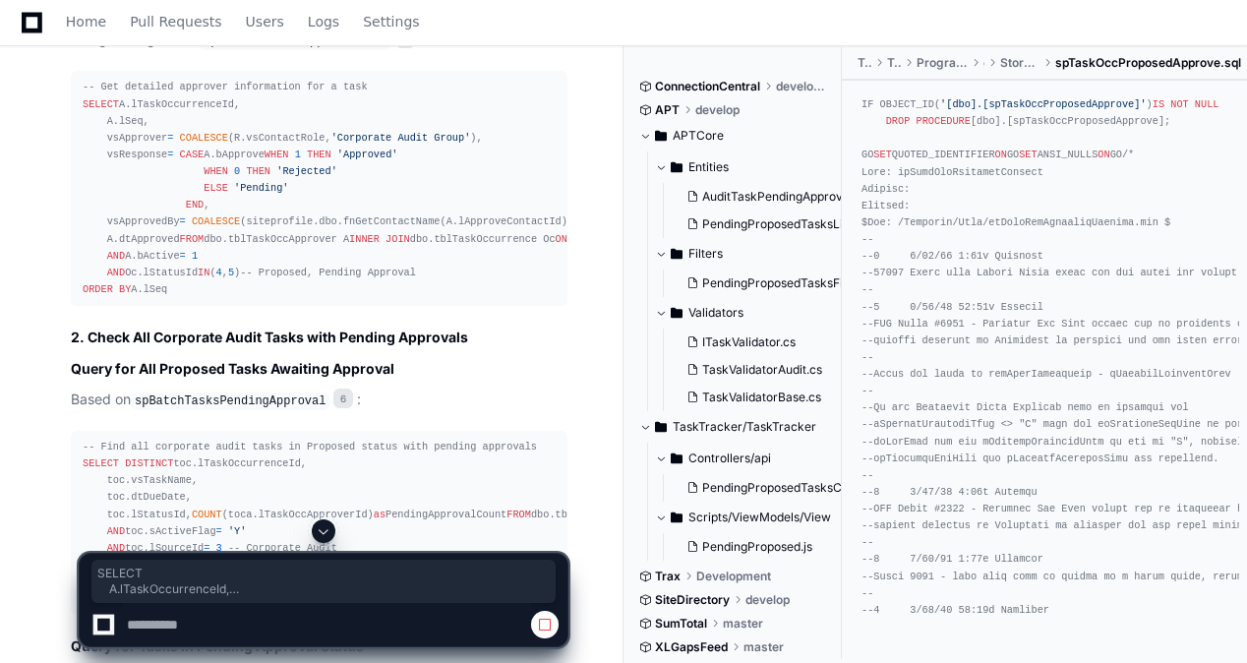
click at [81, 129] on pre "-- Get detailed approver information for a task SELECT A.lTaskOccurrenceId, A.l…" at bounding box center [319, 188] width 497 height 235
copy div "SELECT A.lTaskOccurrenceId, A.lSeq, vsApprover = COALESCE (R.vsContactRole, 'Co…"
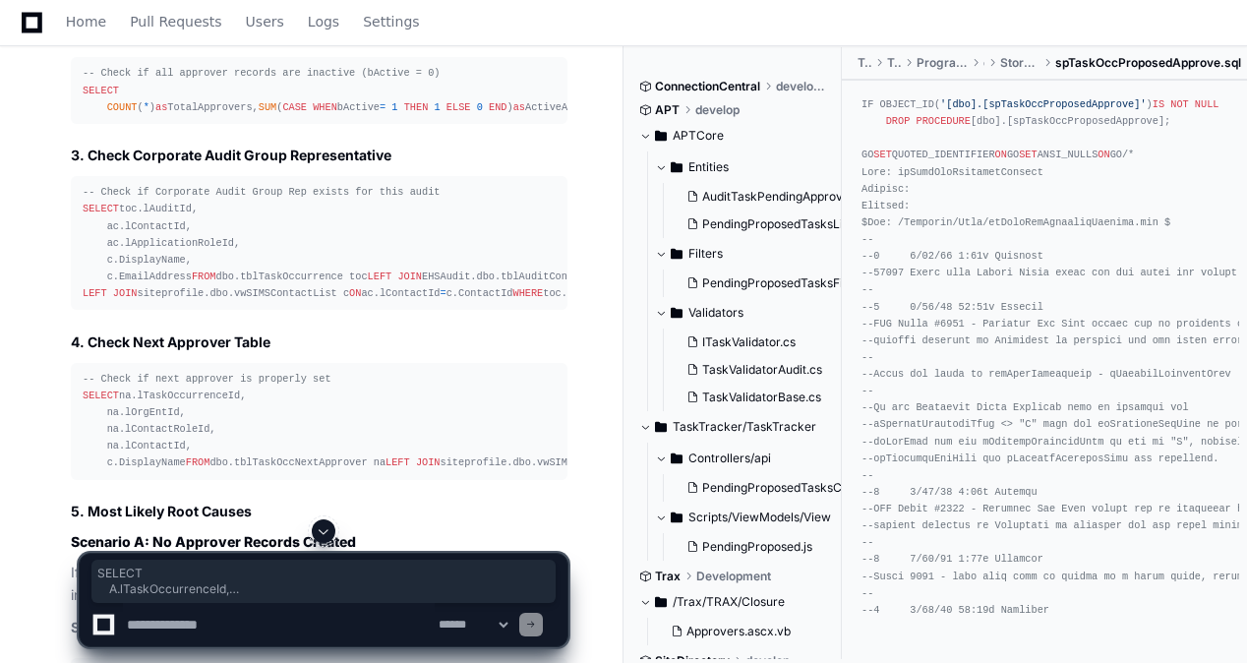
scroll to position [7013, 0]
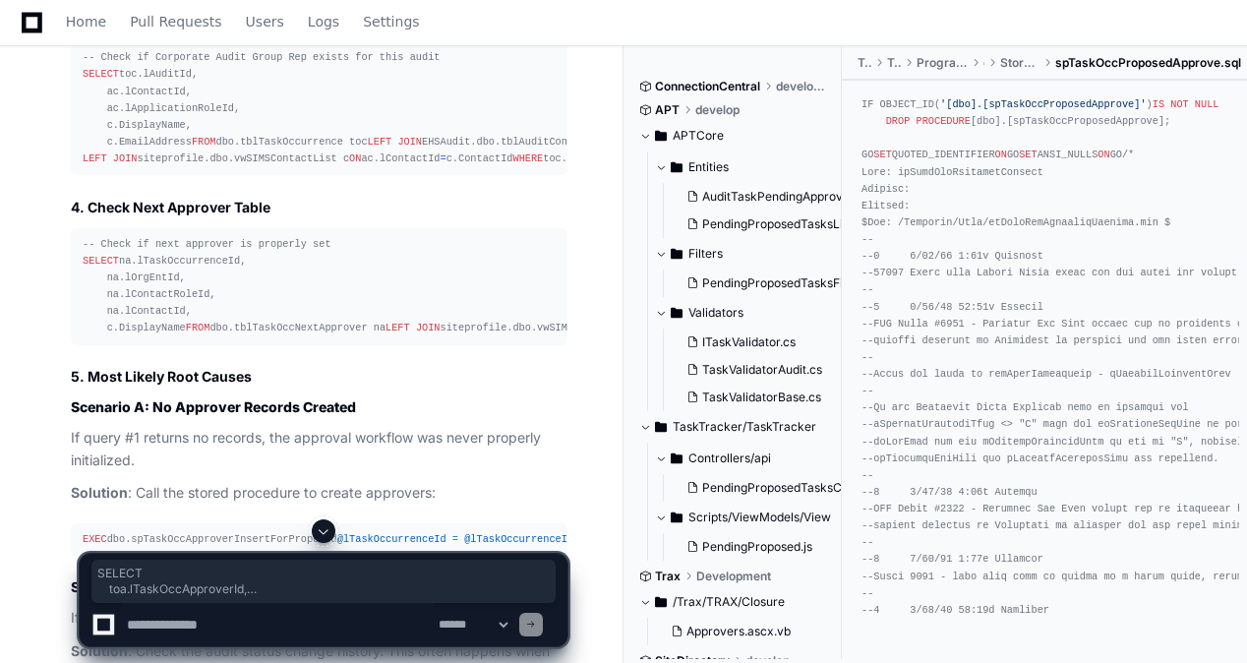
drag, startPoint x: 78, startPoint y: 197, endPoint x: 210, endPoint y: 383, distance: 228.4
copy div "SELECT toa.lTaskOccApproverId, toa.lSeq, toa.lContactRoleId, toa.bCorpAudit, to…"
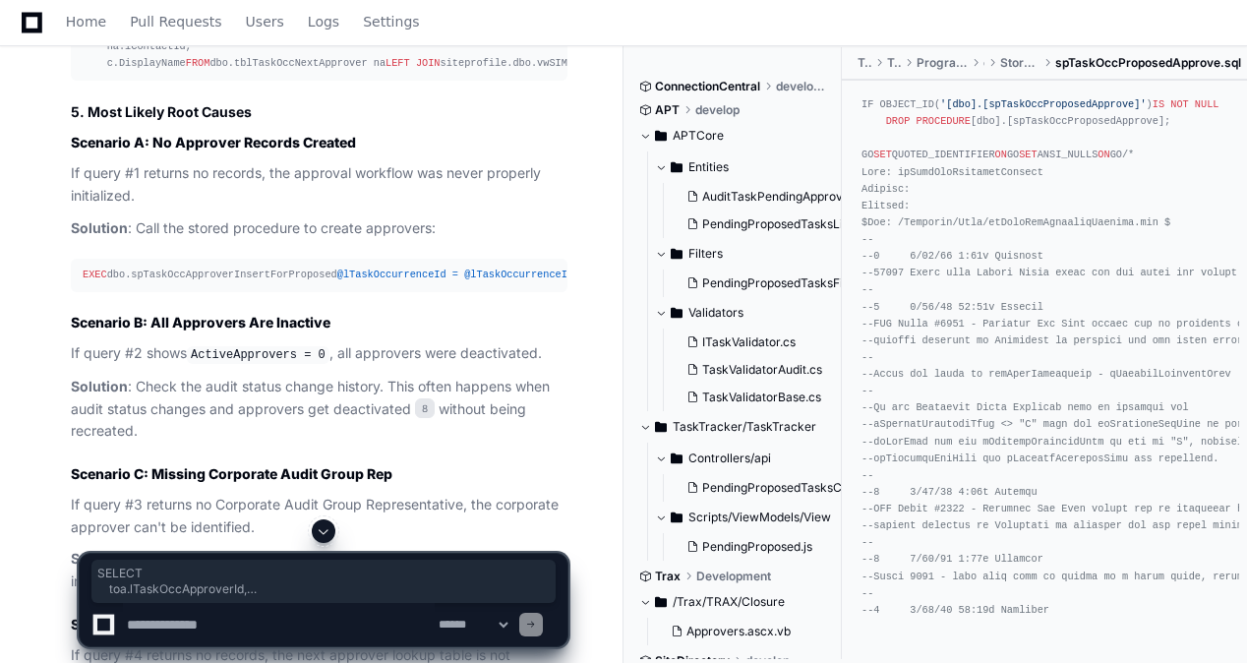
scroll to position [7308, 0]
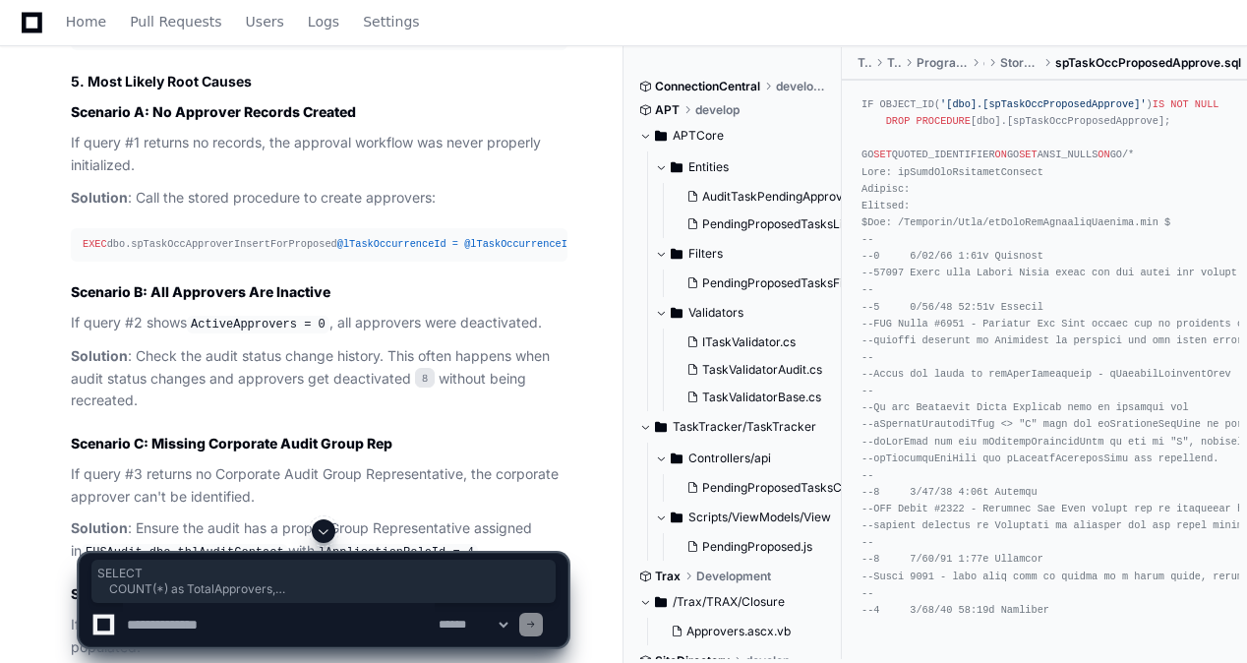
drag, startPoint x: 76, startPoint y: 189, endPoint x: 328, endPoint y: 275, distance: 267.1
copy div "SELECT COUNT ( * ) as TotalApprovers, SUM ( CASE WHEN bActive = 1 THEN 1 ELSE 0…"
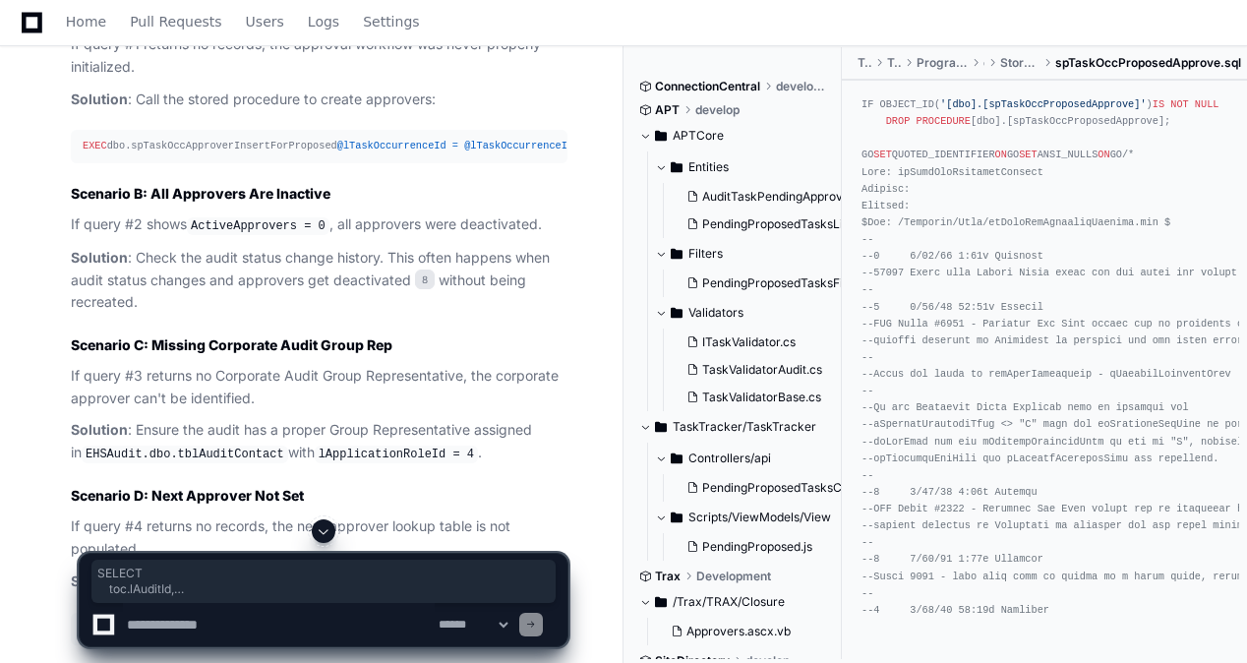
drag, startPoint x: 85, startPoint y: 286, endPoint x: 354, endPoint y: 490, distance: 337.7
copy div "SELECT toc.lAuditId, ac.lContactId, ac.lApplicationRoleId, c.DisplayName, c.Ema…"
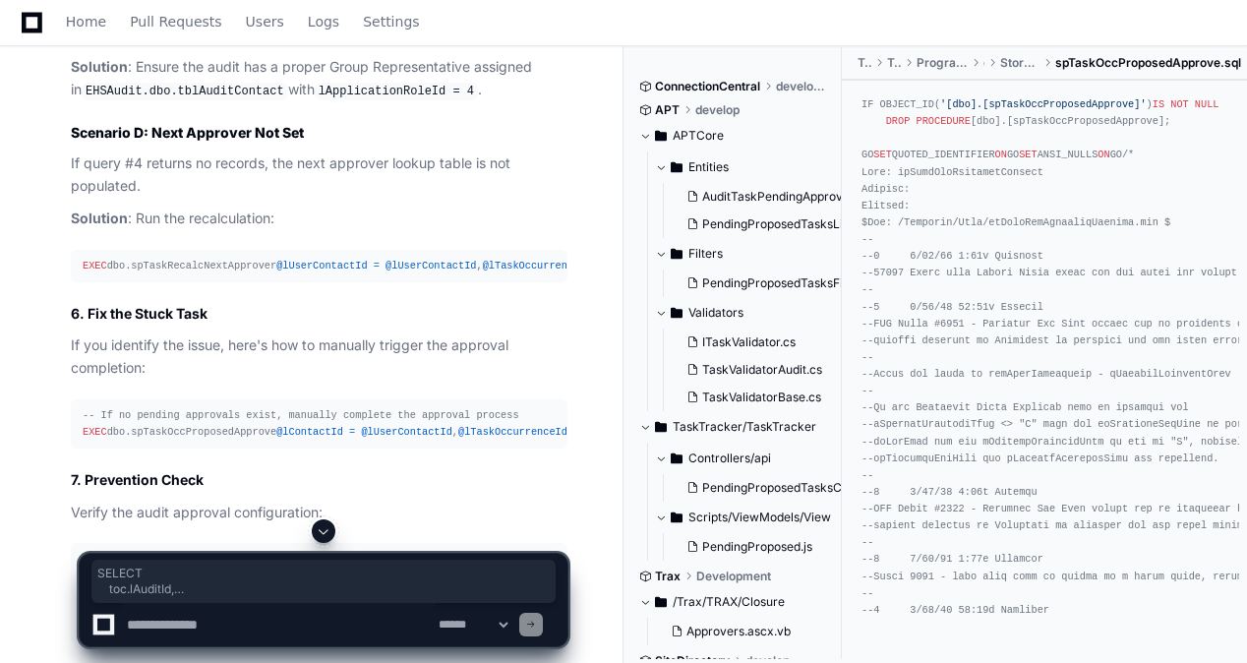
scroll to position [7799, 0]
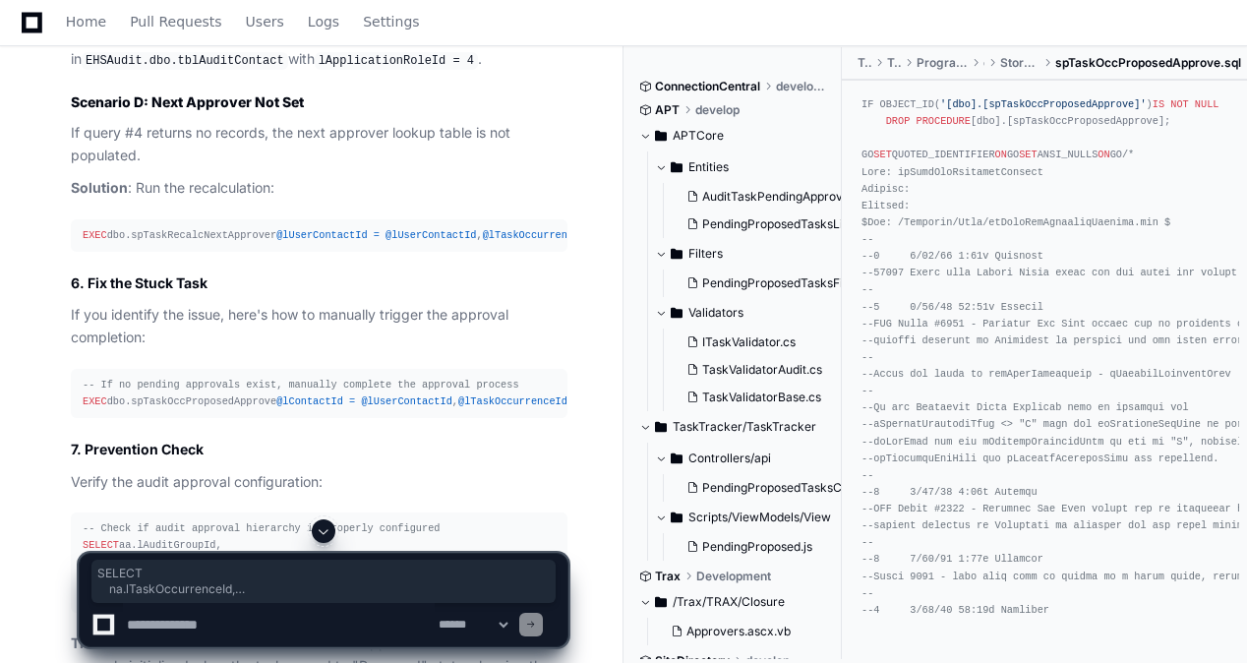
drag, startPoint x: 306, startPoint y: 325, endPoint x: 84, endPoint y: 197, distance: 256.4
copy div "SELECT na.lTaskOccurrenceId, na.lOrgEntId, na.lContactRoleId, na.lContactId, c.…"
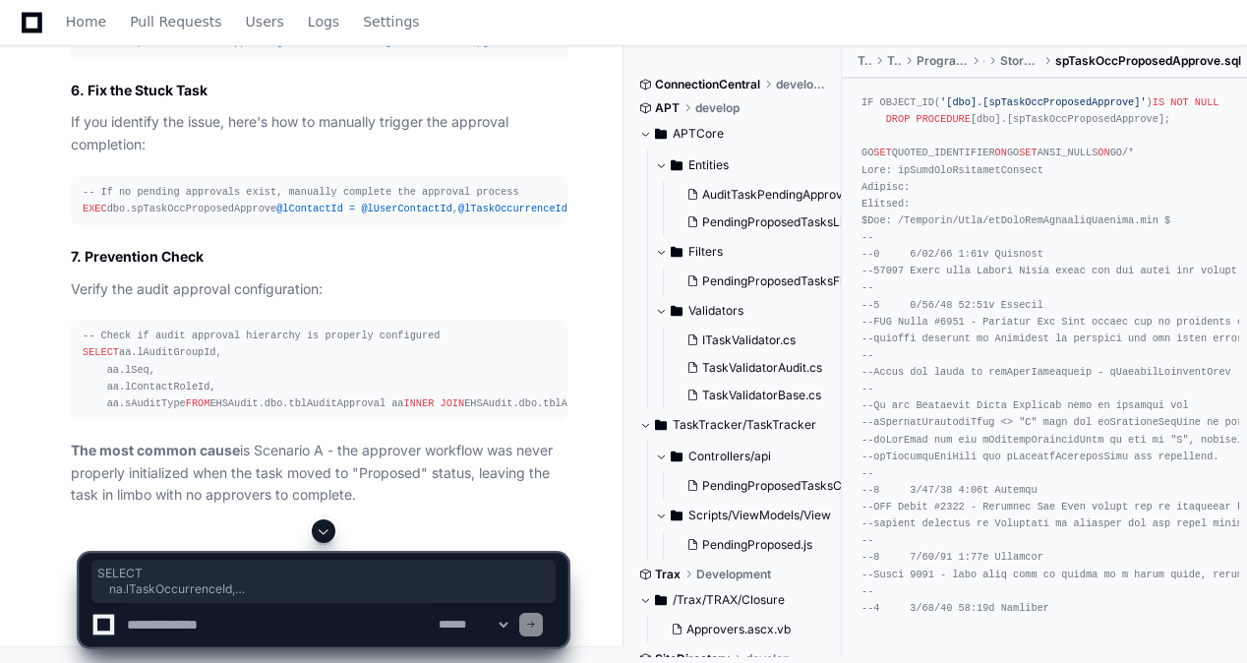
scroll to position [8094, 0]
drag, startPoint x: 295, startPoint y: 294, endPoint x: 73, endPoint y: 262, distance: 224.6
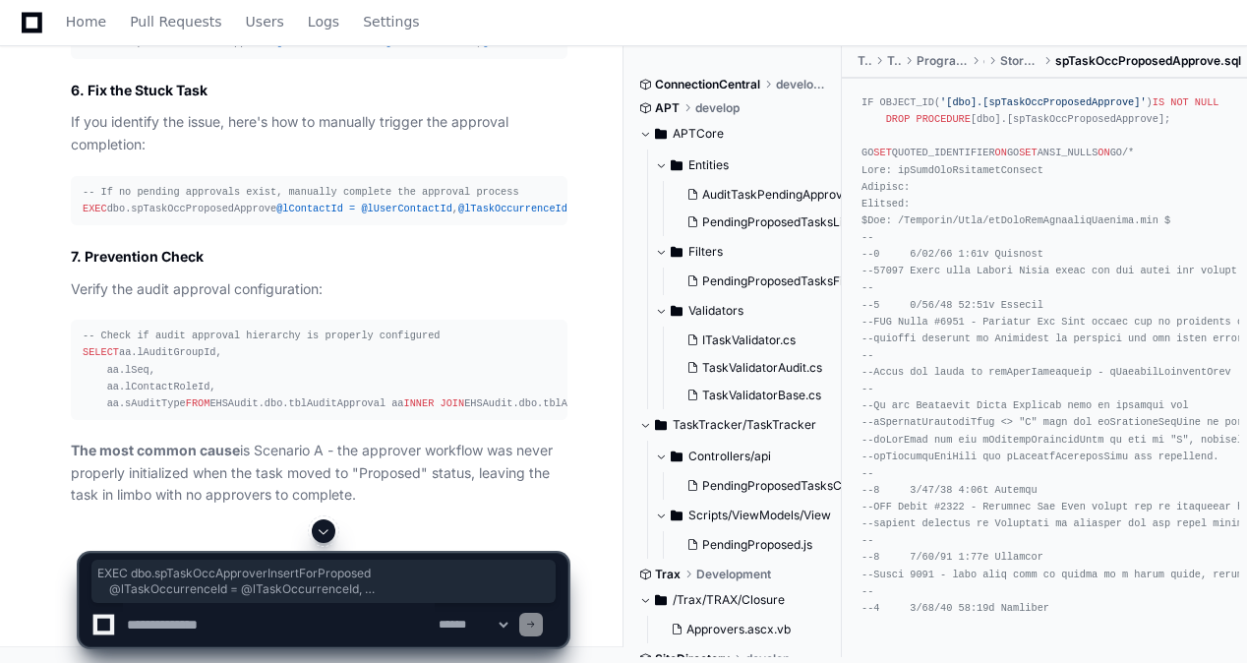
drag, startPoint x: 73, startPoint y: 262, endPoint x: 266, endPoint y: 166, distance: 215.1
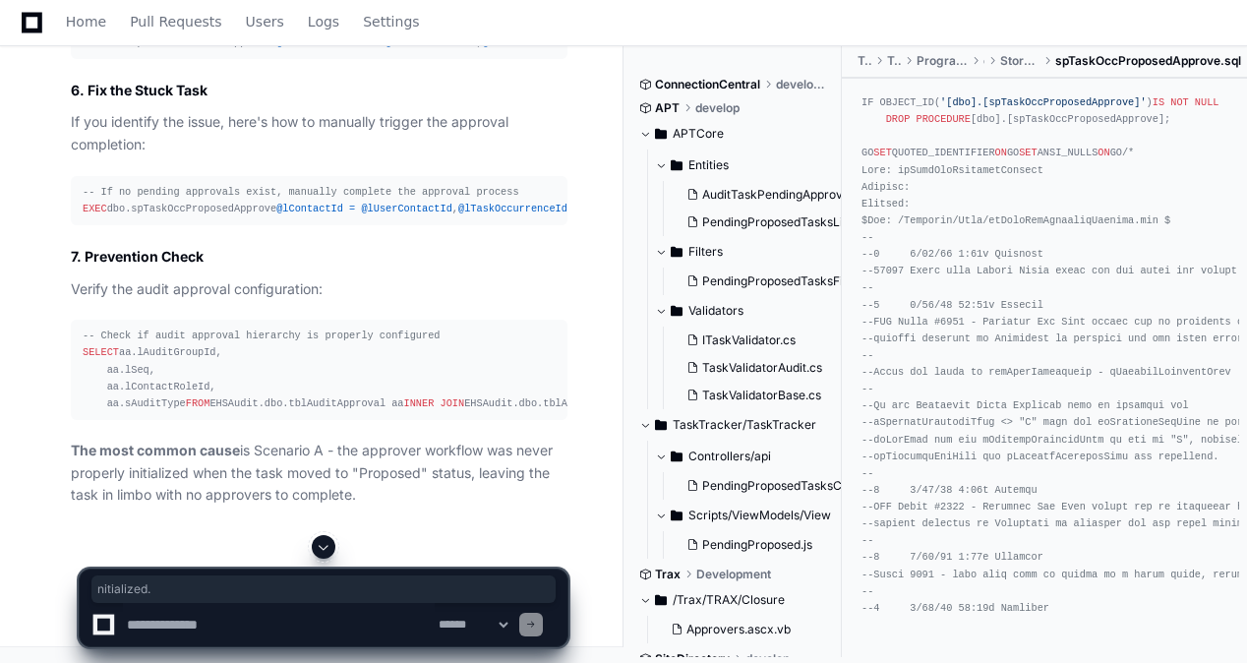
drag, startPoint x: 75, startPoint y: 183, endPoint x: 135, endPoint y: 192, distance: 60.6
drag, startPoint x: 80, startPoint y: 250, endPoint x: 162, endPoint y: 254, distance: 82.7
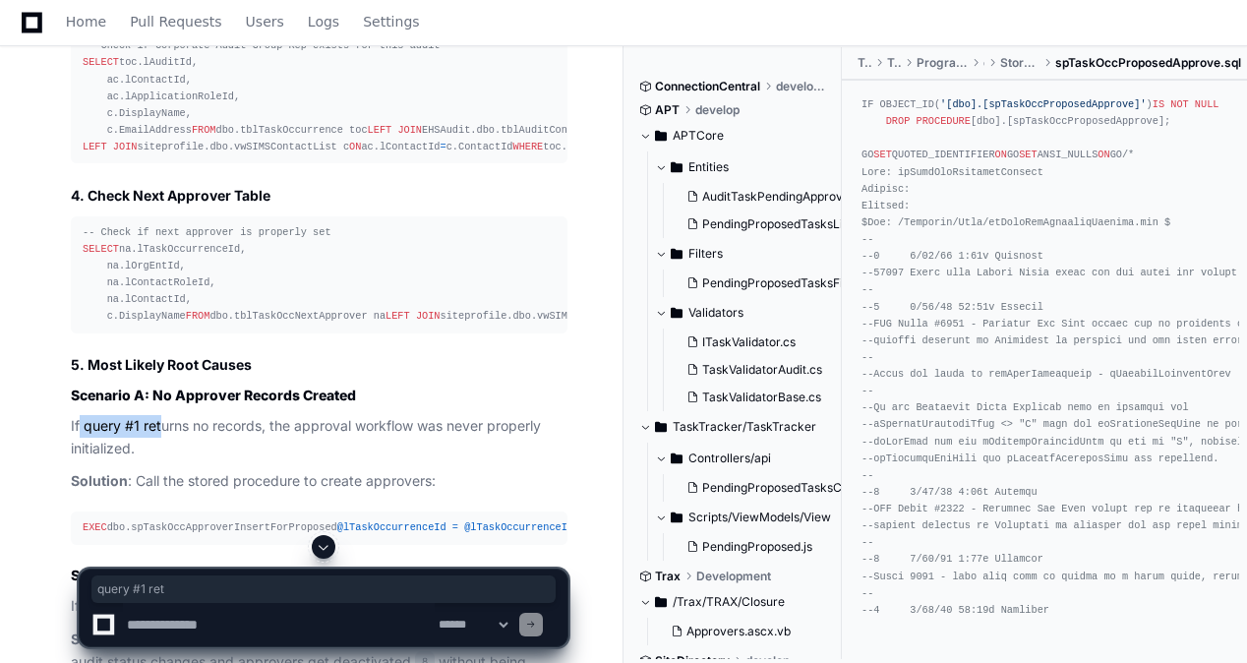
scroll to position [7111, 0]
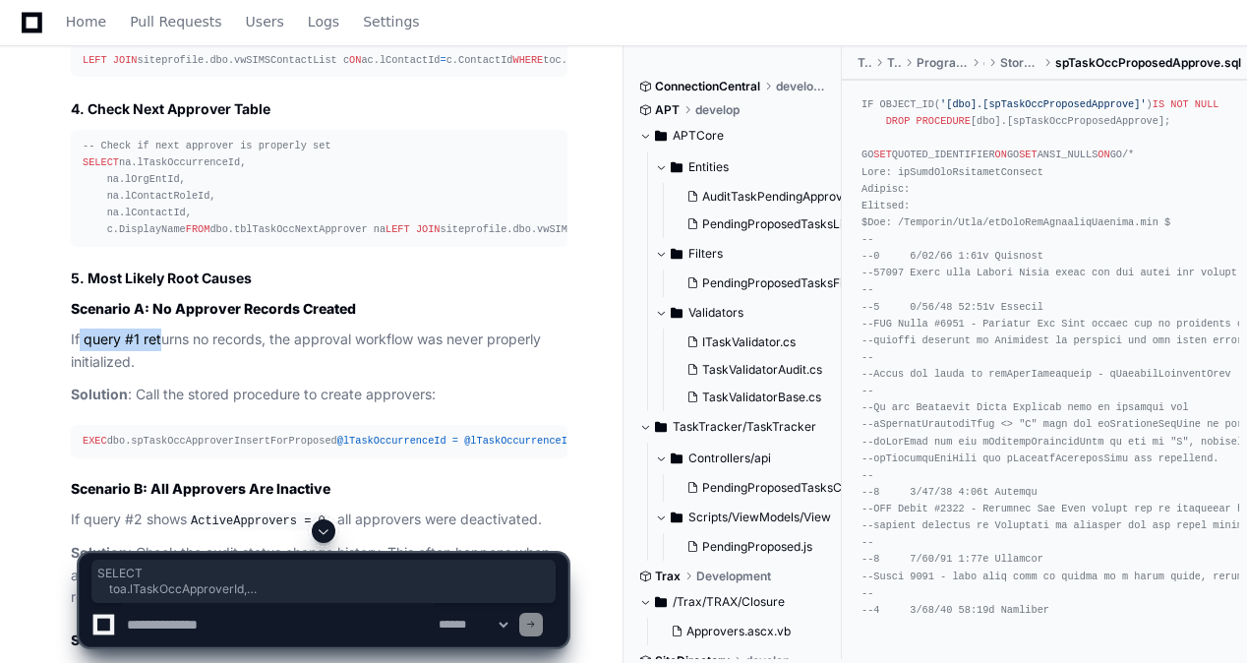
drag, startPoint x: 194, startPoint y: 287, endPoint x: 80, endPoint y: 104, distance: 215.6
copy div "SELECT toa.lTaskOccApproverId, toa.lSeq, toa.lContactRoleId, toa.bCorpAudit, to…"
click at [267, 621] on textarea at bounding box center [279, 624] width 312 height 43
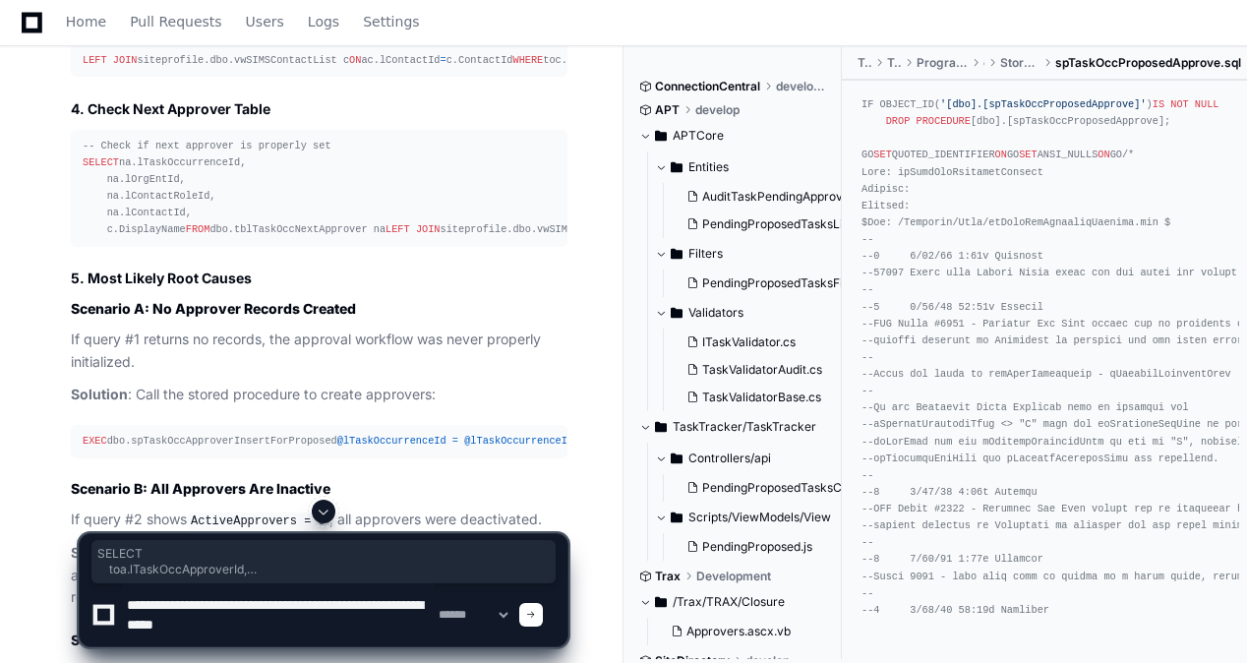
type textarea "**********"
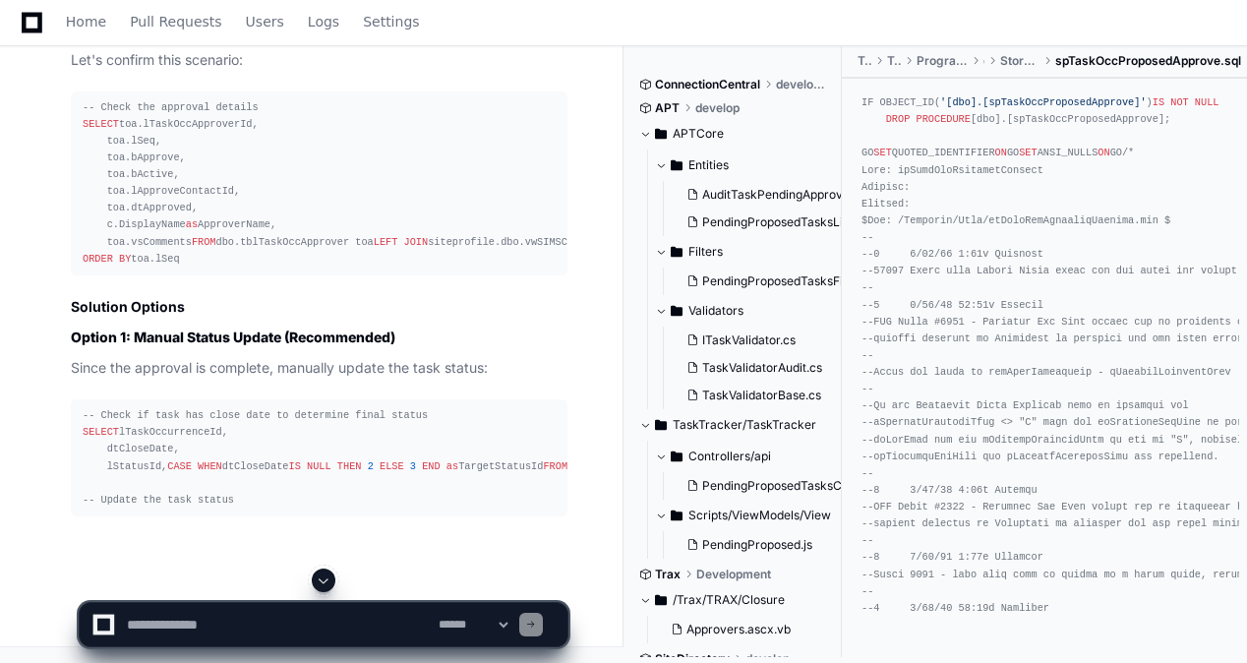
scroll to position [9831, 0]
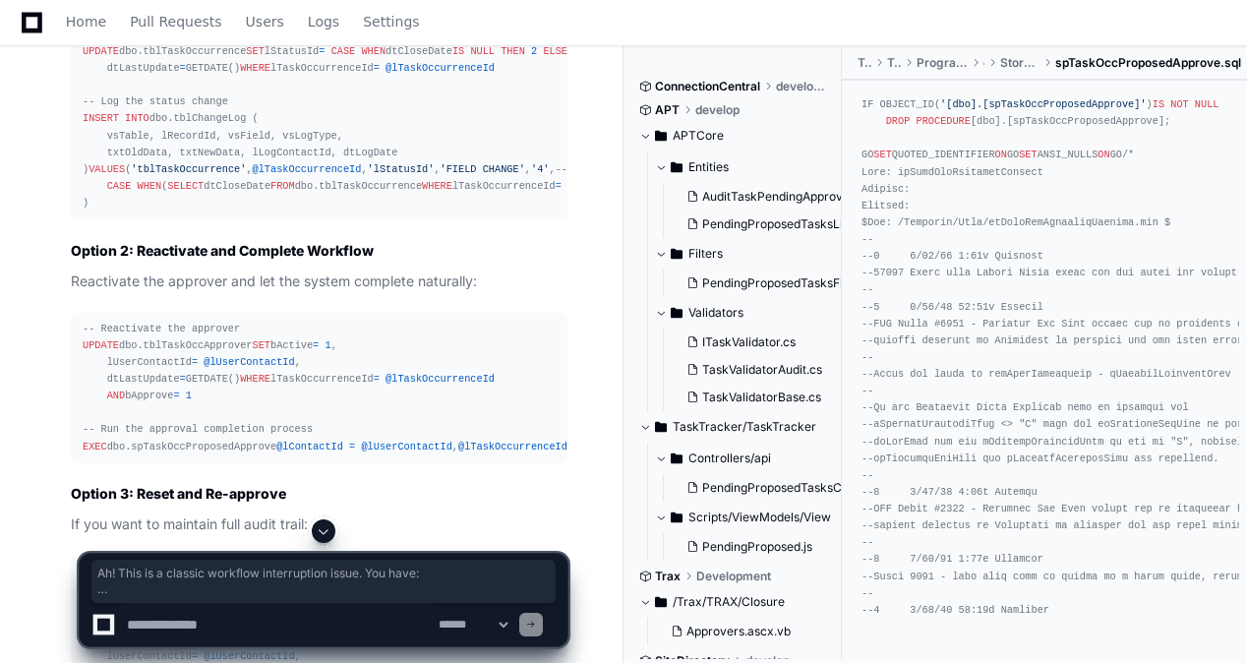
drag, startPoint x: 275, startPoint y: 370, endPoint x: 401, endPoint y: 359, distance: 126.3
click at [401, 359] on article "Ah! This is a classic workflow interruption issue . You have: bApprove = 1 (App…" at bounding box center [319, 188] width 497 height 1909
drag, startPoint x: 77, startPoint y: 396, endPoint x: 409, endPoint y: 414, distance: 332.9
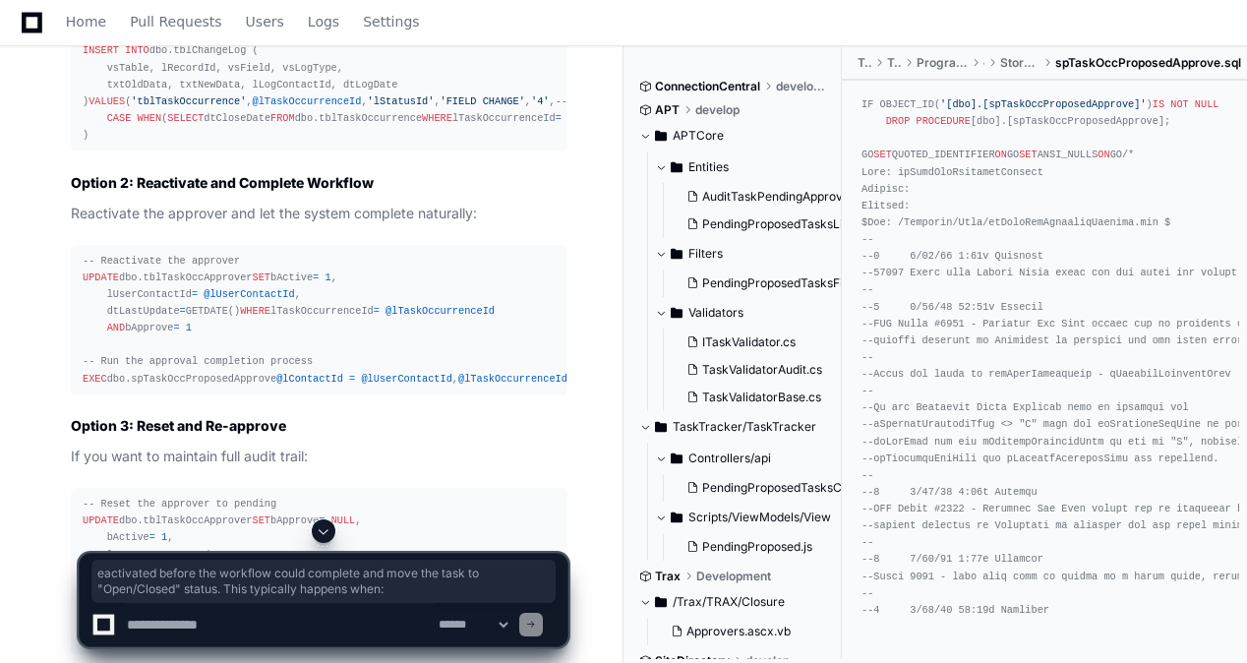
scroll to position [9930, 0]
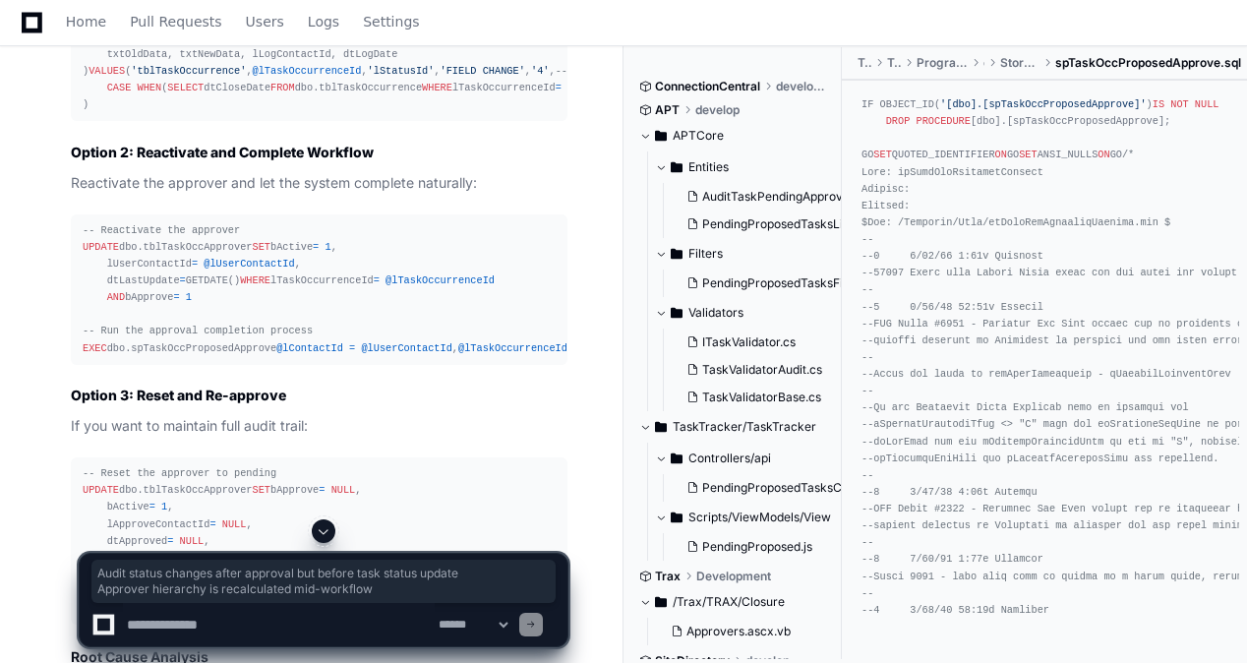
drag, startPoint x: 101, startPoint y: 352, endPoint x: 419, endPoint y: 368, distance: 318.0
drag, startPoint x: 419, startPoint y: 368, endPoint x: 430, endPoint y: 383, distance: 18.3
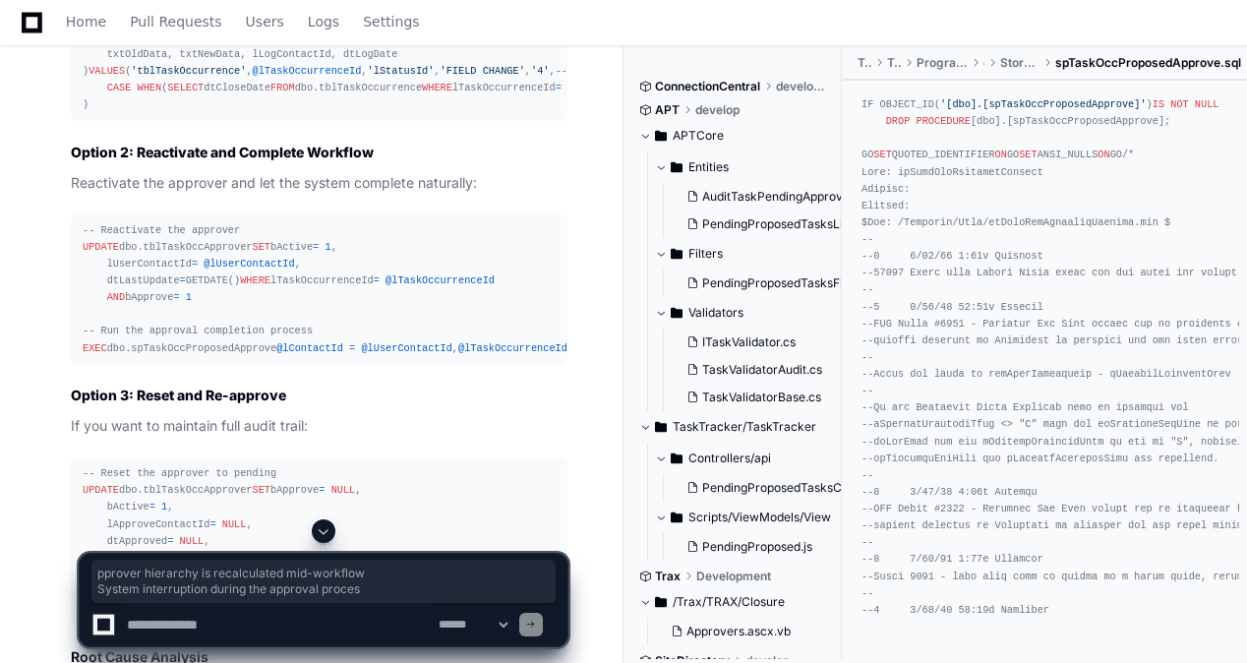
drag, startPoint x: 106, startPoint y: 382, endPoint x: 411, endPoint y: 397, distance: 305.3
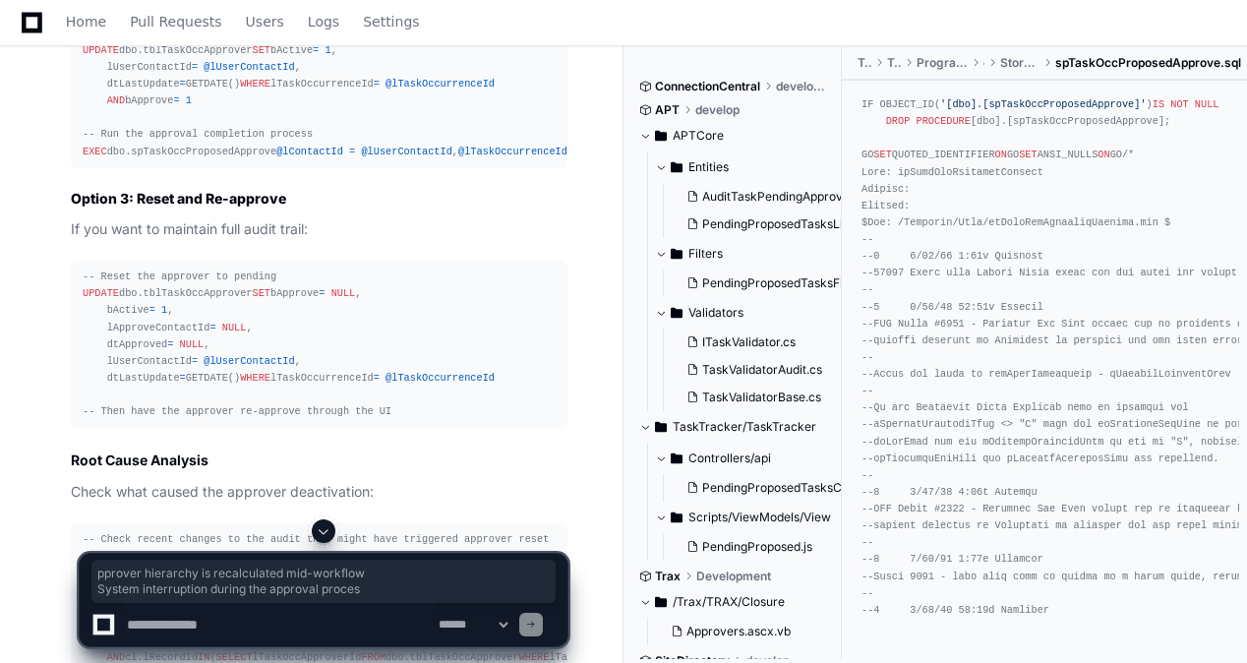
scroll to position [10225, 0]
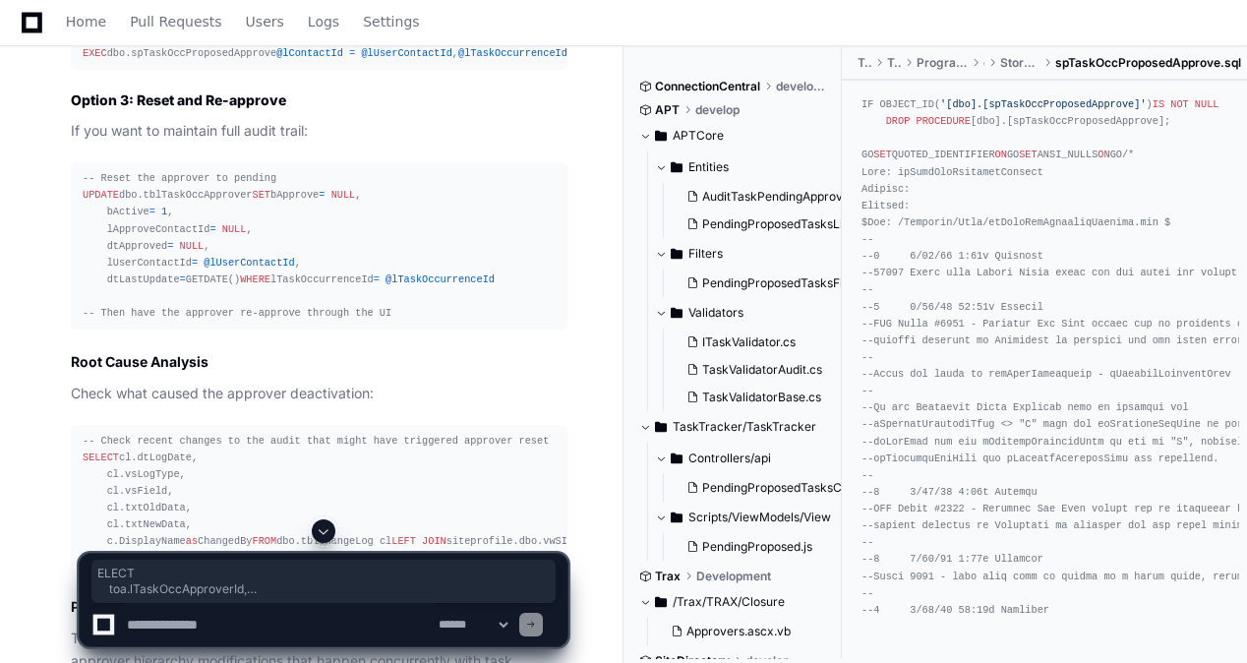
drag, startPoint x: 88, startPoint y: 250, endPoint x: 144, endPoint y: 343, distance: 109.0
drag, startPoint x: 191, startPoint y: 462, endPoint x: 77, endPoint y: 256, distance: 235.9
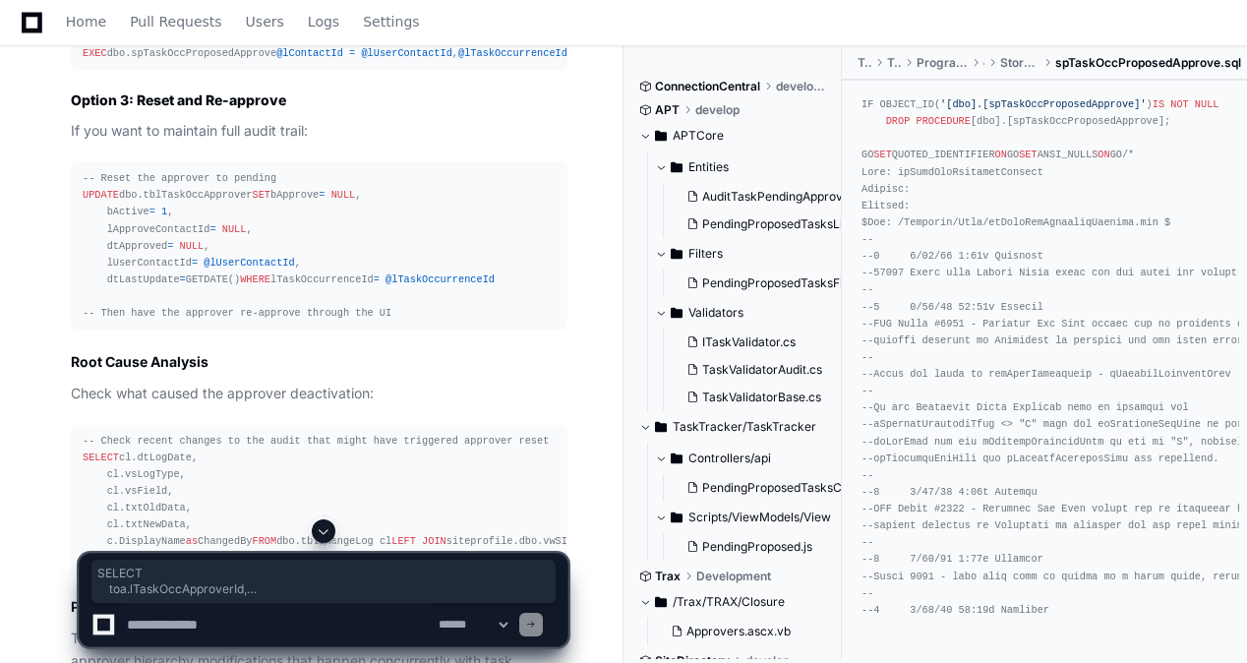
drag, startPoint x: 77, startPoint y: 256, endPoint x: 161, endPoint y: 307, distance: 98.8
copy div "SELECT toa.lTaskOccApproverId, toa.lSeq, toa.bApprove, toa.bActive, toa.lApprov…"
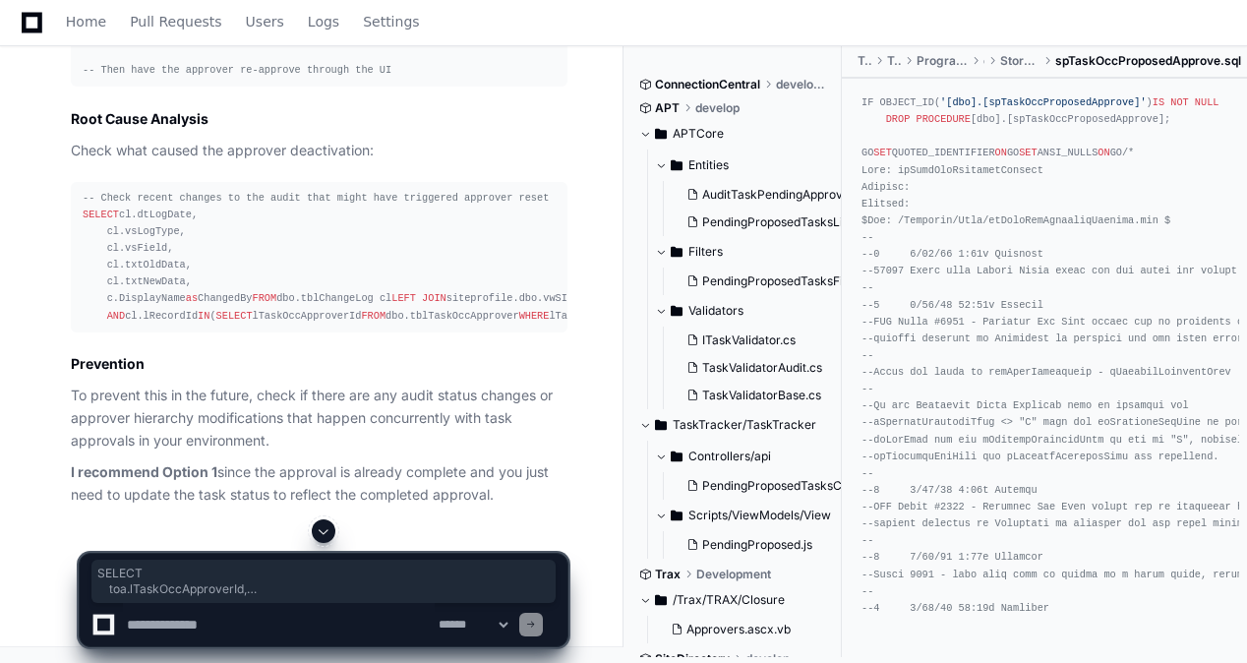
scroll to position [11893, 0]
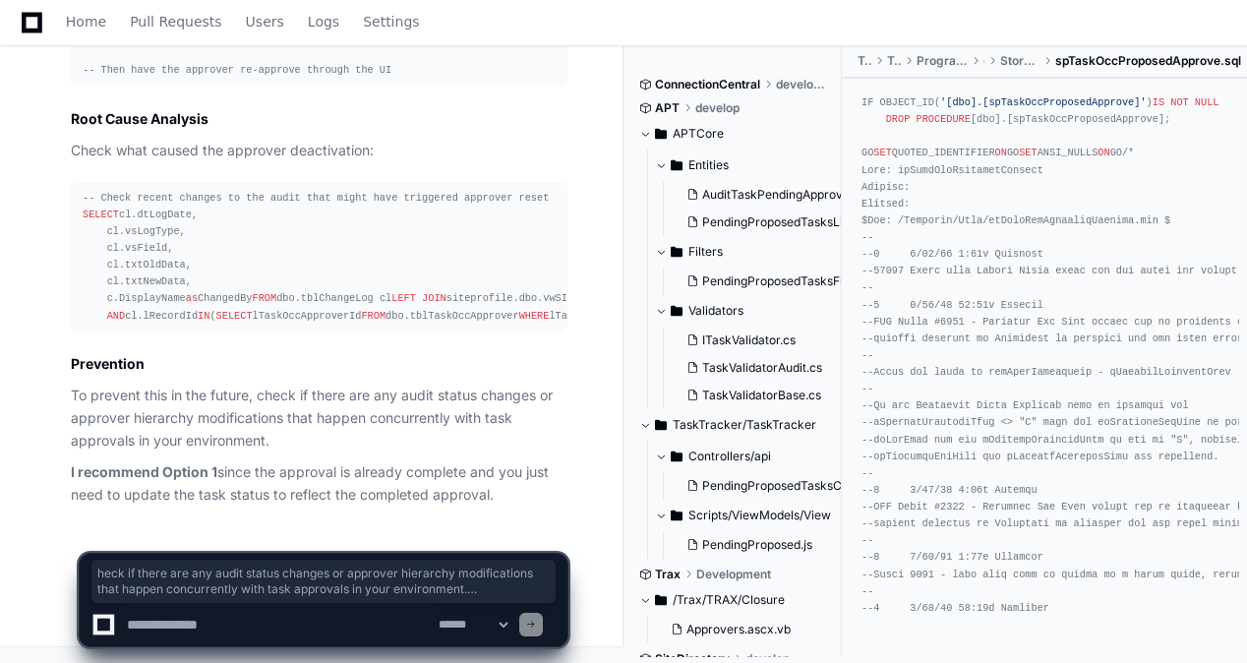
drag, startPoint x: 275, startPoint y: 397, endPoint x: 531, endPoint y: 509, distance: 279.2
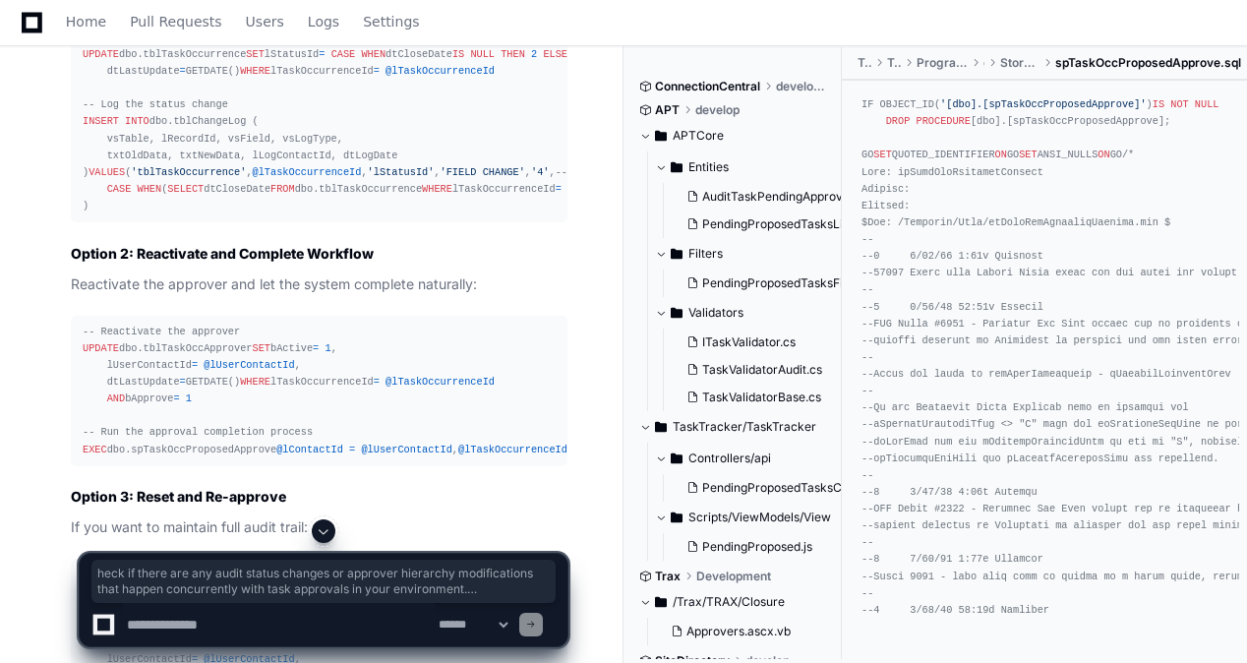
scroll to position [9927, 0]
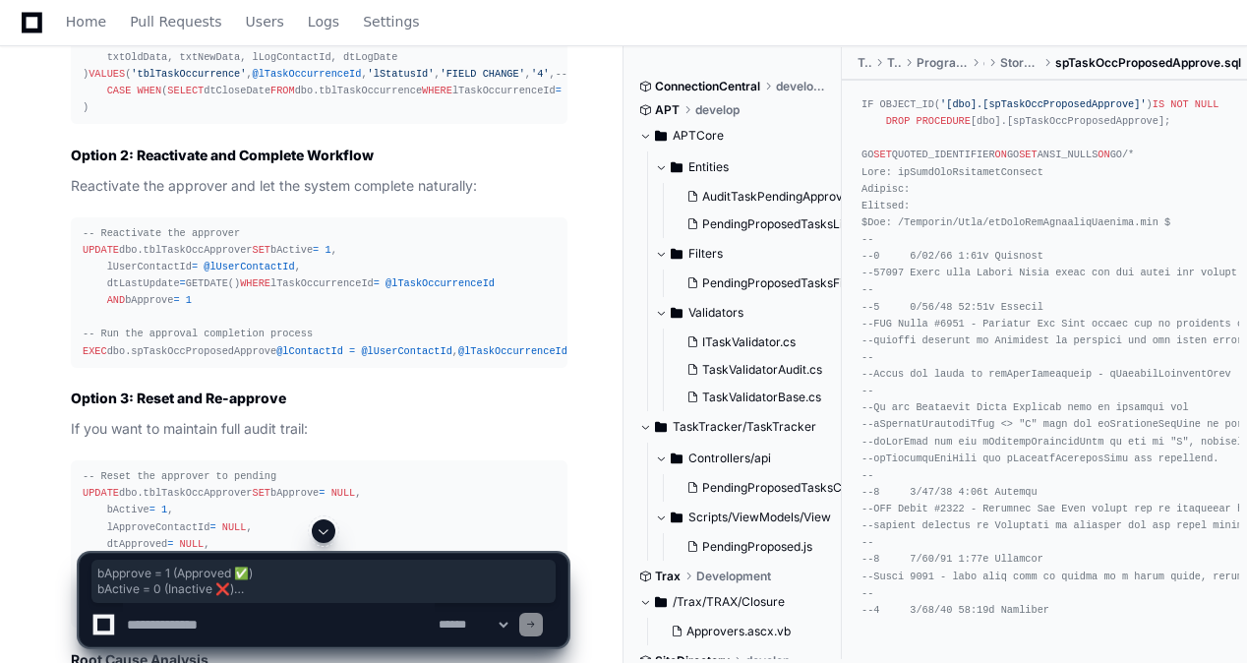
drag, startPoint x: 68, startPoint y: 172, endPoint x: 432, endPoint y: 414, distance: 436.9
click at [432, 414] on div "Thinking Ah! This is a classic workflow interruption issue . You have: bApprove…" at bounding box center [299, 68] width 536 height 1958
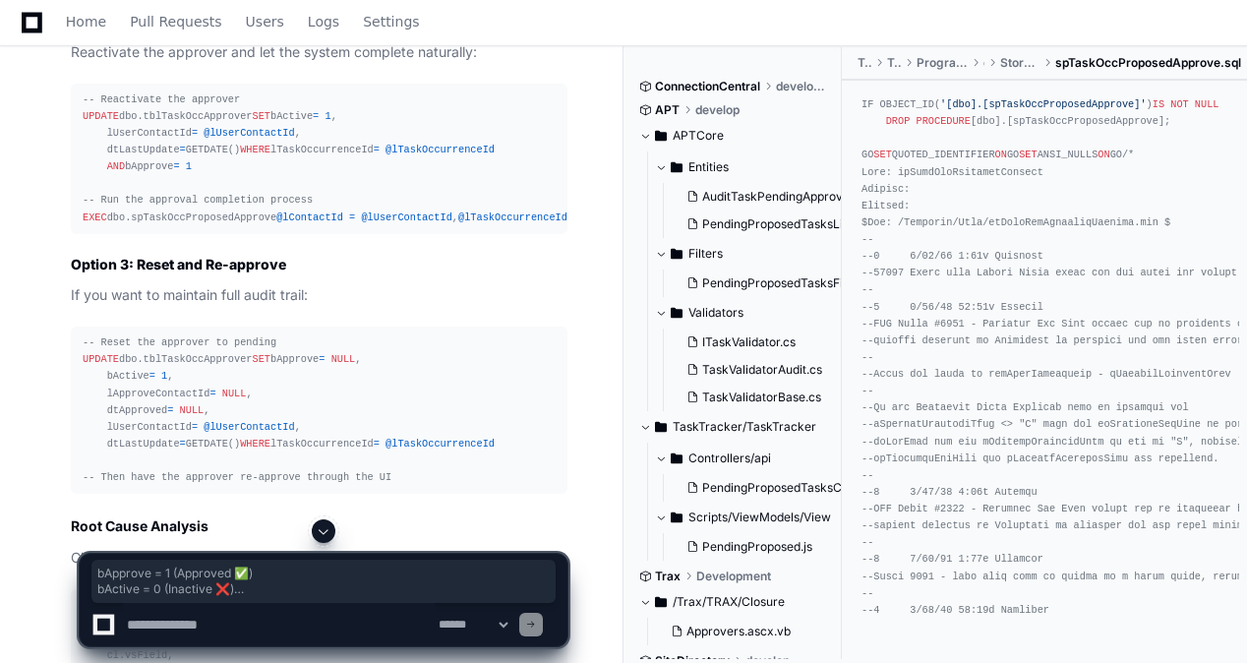
scroll to position [10123, 0]
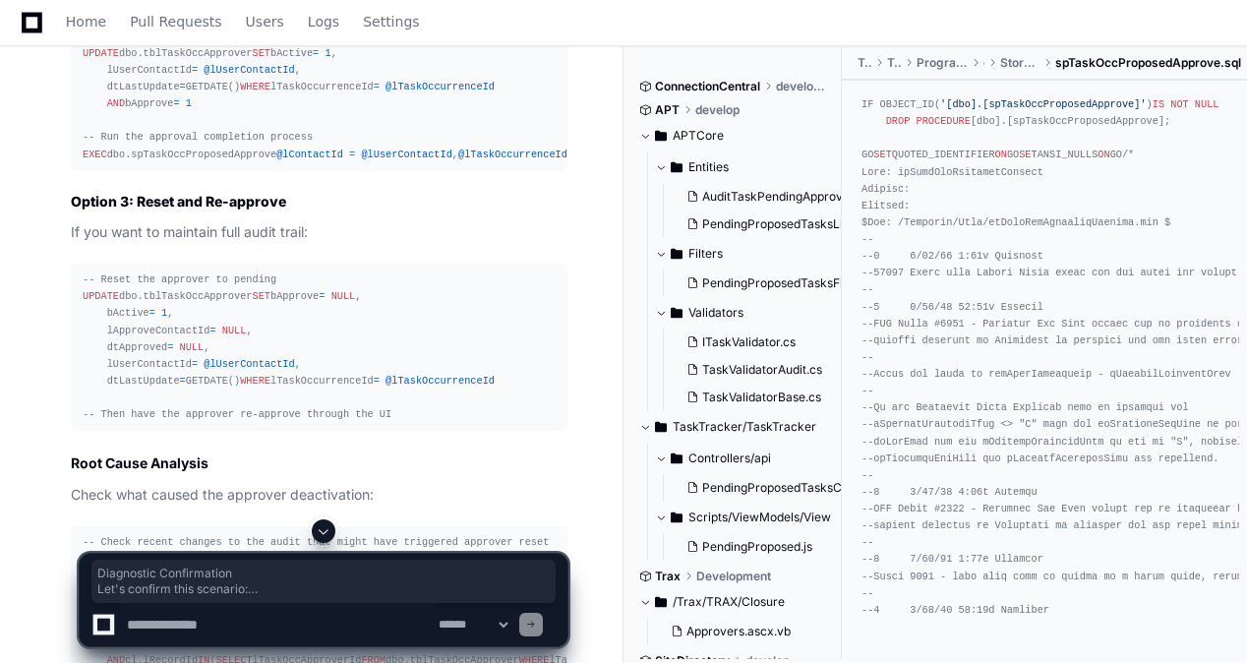
drag, startPoint x: 75, startPoint y: 260, endPoint x: 280, endPoint y: 358, distance: 227.8
